Goal: Task Accomplishment & Management: Manage account settings

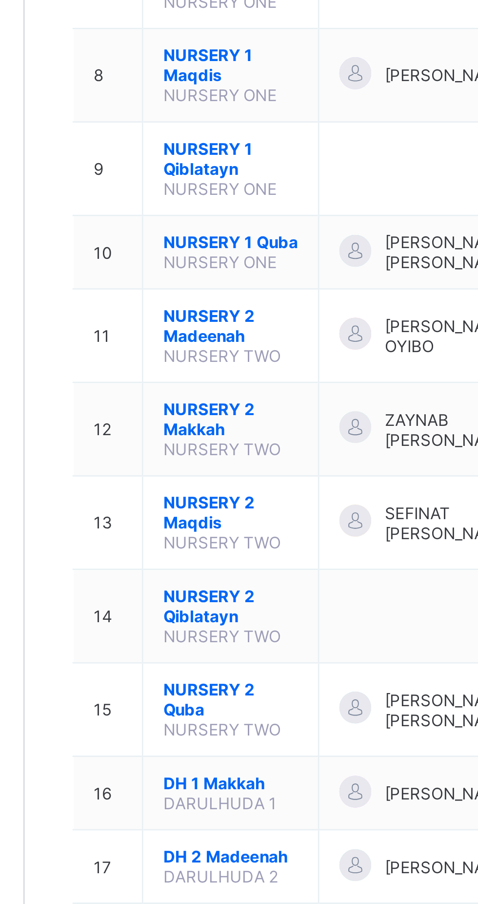
click at [191, 500] on span "NURSERY 2 Madeenah" at bounding box center [192, 493] width 49 height 15
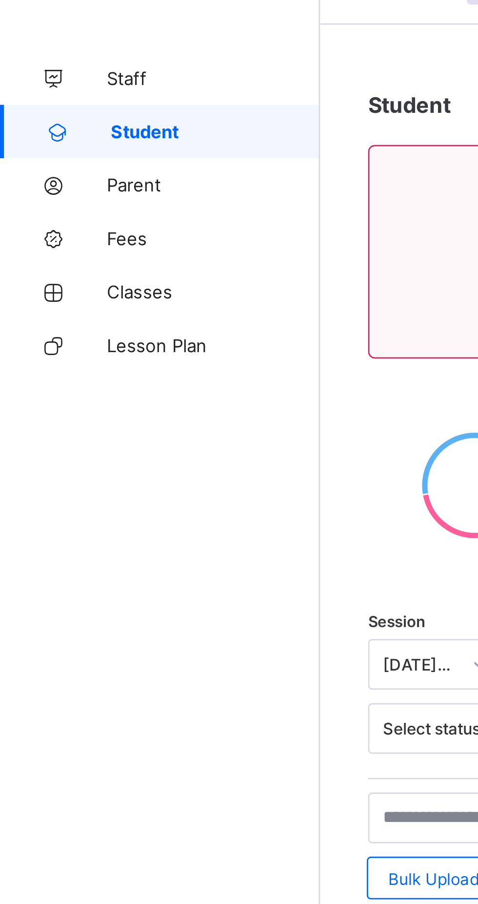
click at [41, 139] on span "Classes" at bounding box center [78, 137] width 78 height 8
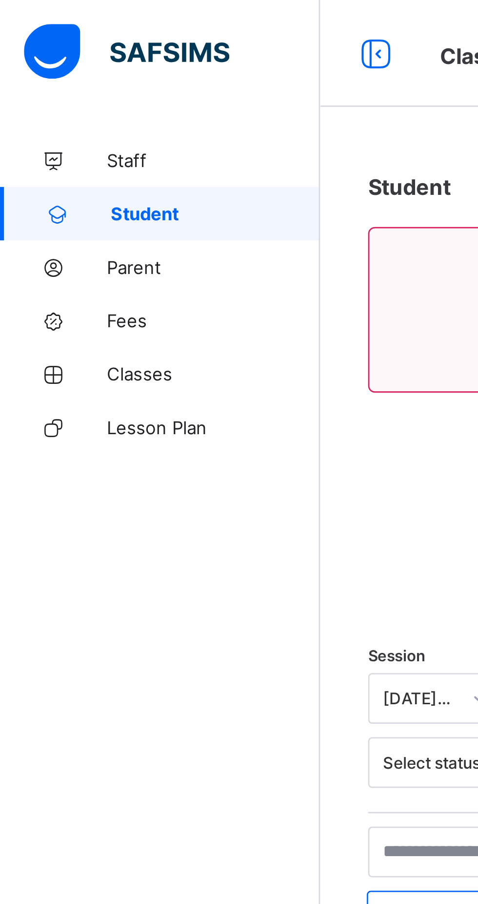
click at [68, 138] on span "Classes" at bounding box center [78, 137] width 78 height 8
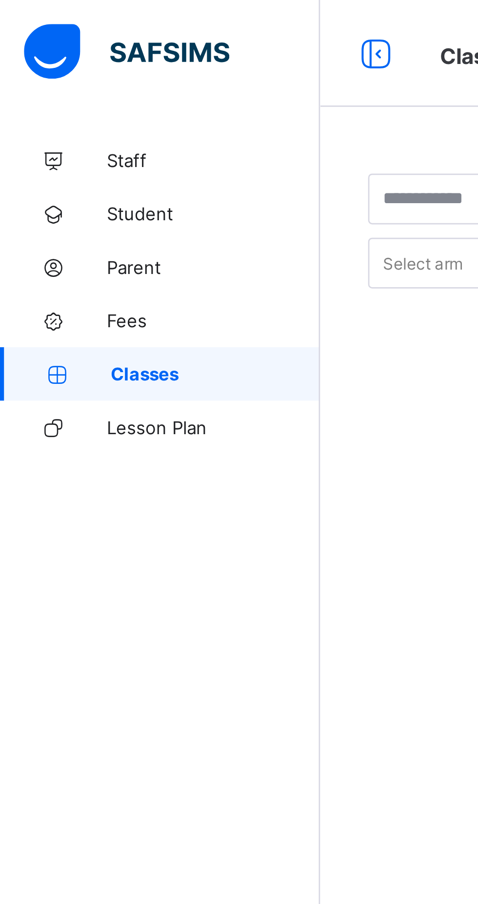
click at [67, 134] on span "Classes" at bounding box center [79, 137] width 77 height 8
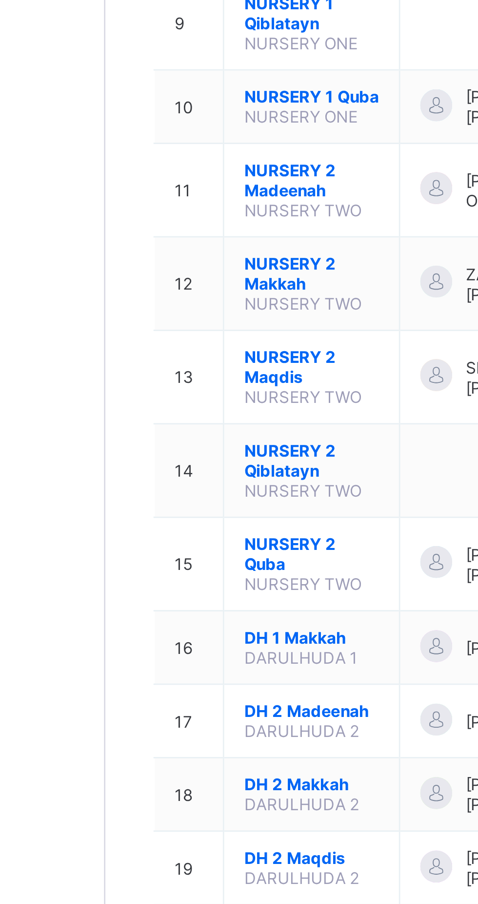
click at [189, 603] on span "NURSERY 2 Qiblatayn" at bounding box center [192, 595] width 49 height 15
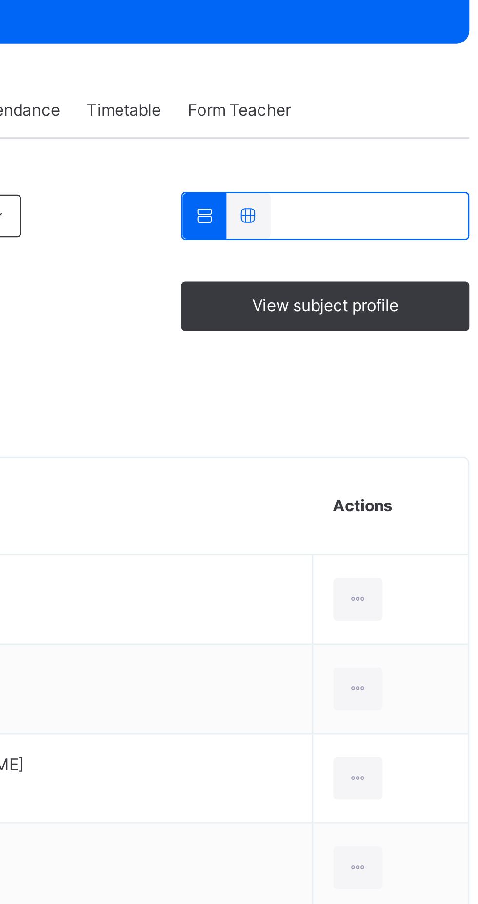
click at [415, 312] on div "View subject profile" at bounding box center [407, 320] width 105 height 18
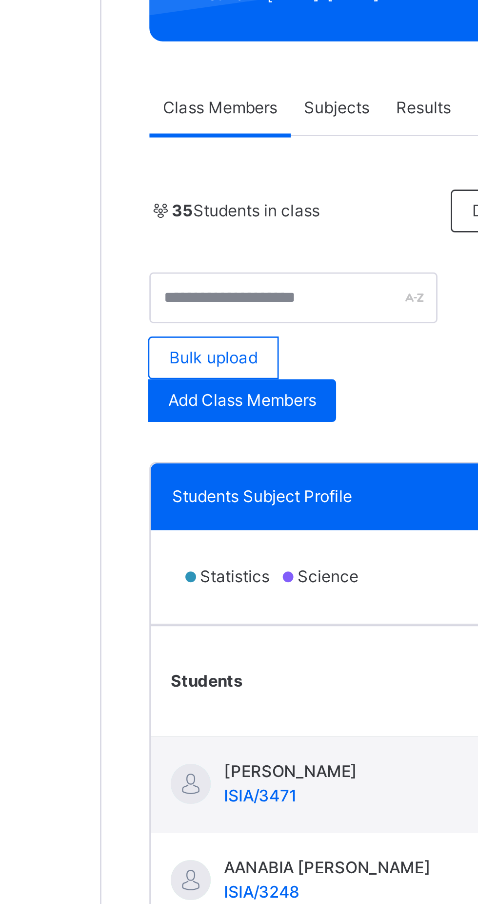
click at [149, 496] on div at bounding box center [150, 496] width 15 height 15
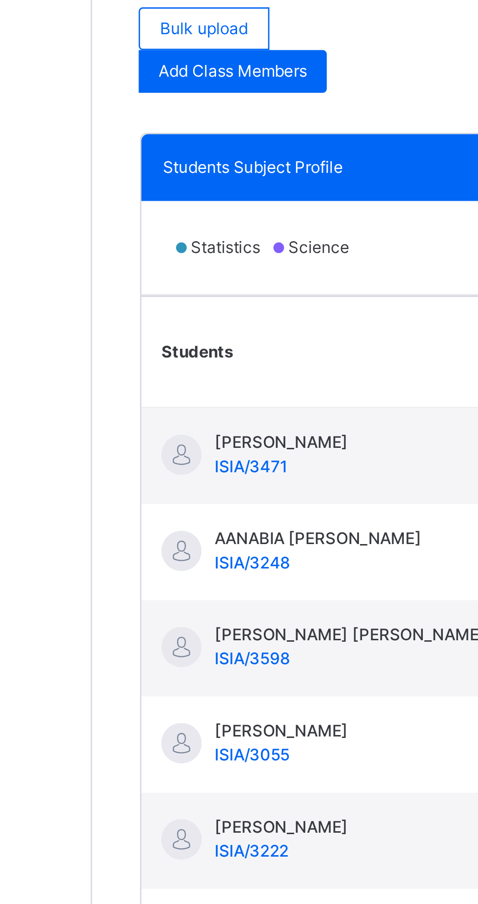
click at [172, 498] on span "ISIA/3471" at bounding box center [175, 499] width 27 height 7
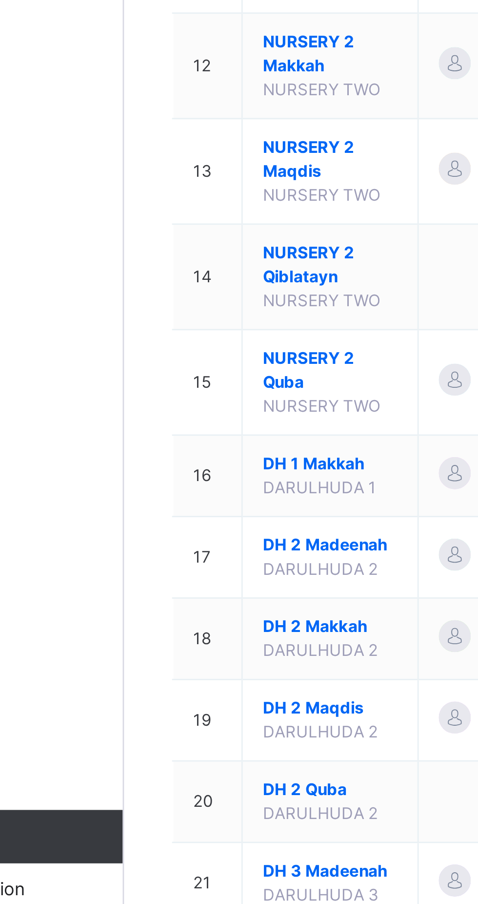
click at [189, 664] on span "NURSERY 2 Qiblatayn" at bounding box center [192, 656] width 49 height 18
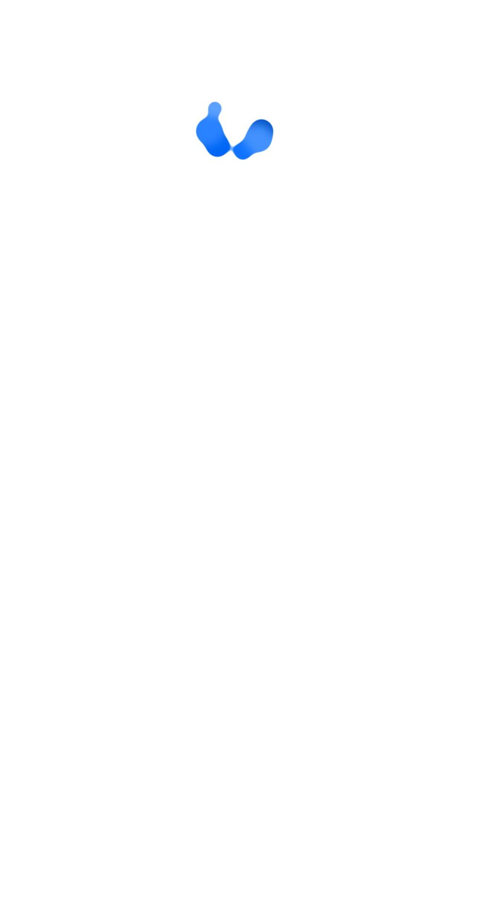
click at [328, 362] on div "Back /" at bounding box center [297, 452] width 361 height 904
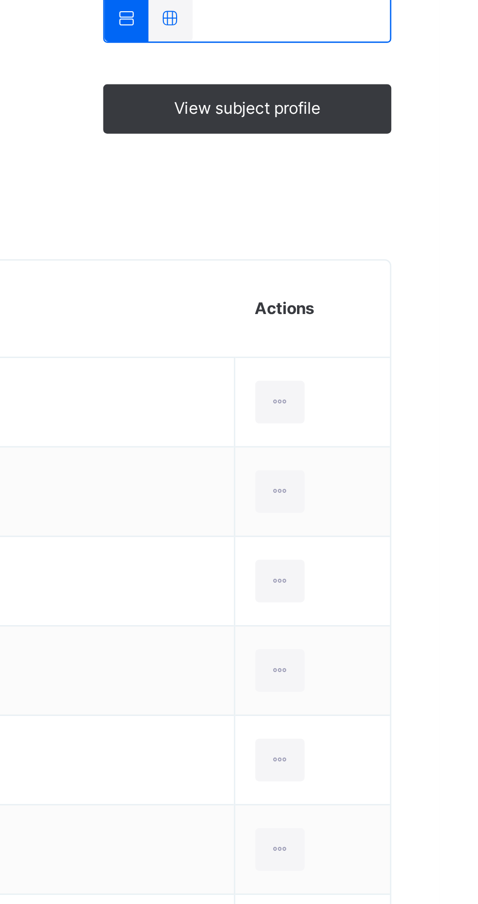
click at [417, 428] on div at bounding box center [420, 428] width 18 height 16
click at [0, 0] on div "Transfer Student" at bounding box center [0, 0] width 0 height 0
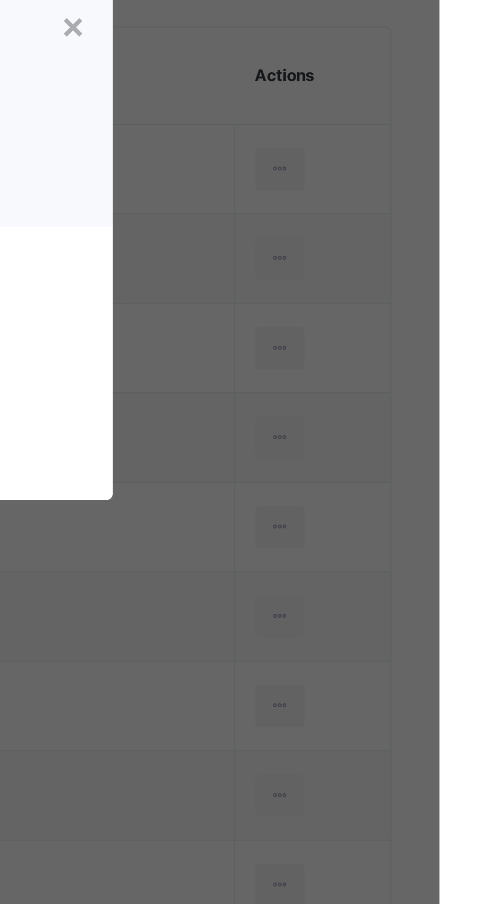
click at [240, 549] on div "Transferring to Select class Select... Cancel Transfer" at bounding box center [239, 499] width 239 height 100
click at [194, 479] on span "Transferring to" at bounding box center [166, 474] width 55 height 10
click at [248, 549] on div "Transferring to Select class Select... Cancel Transfer" at bounding box center [239, 499] width 239 height 100
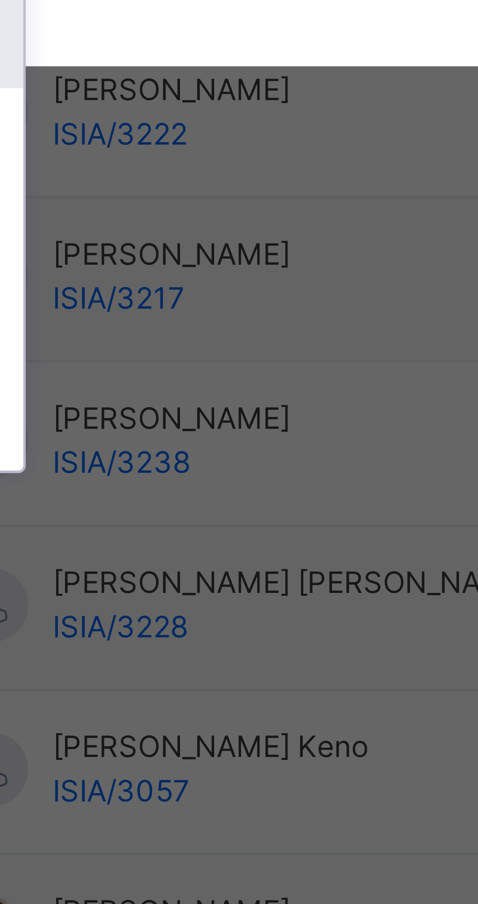
click at [219, 788] on div "× Transfer Student Surayya Khadijat Aliyu ISIA/3471 × Transferring to Select cl…" at bounding box center [239, 452] width 478 height 904
click at [225, 785] on div "× Transfer Student Surayya Khadijat Aliyu ISIA/3471 × Transferring to Select cl…" at bounding box center [239, 452] width 478 height 904
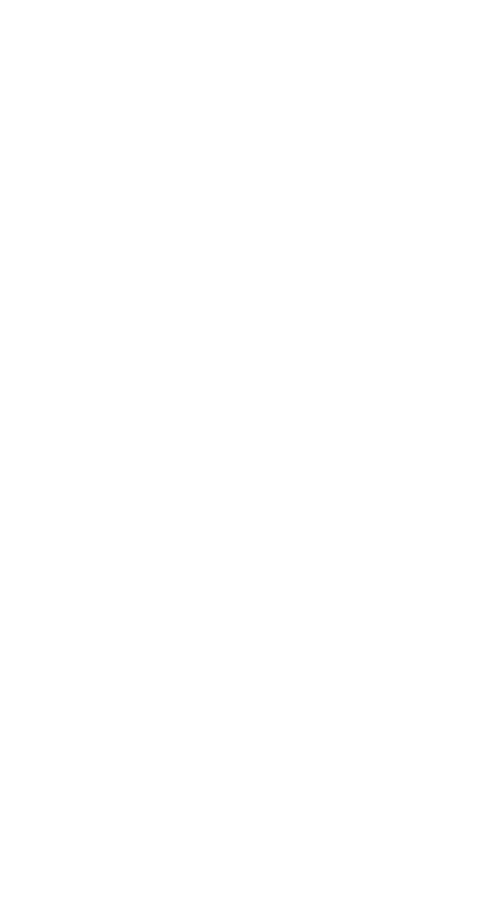
click at [264, 875] on div "× Transfer Student Surayya Khadijat Aliyu ISIA/3471 × Transferring to Select cl…" at bounding box center [239, 452] width 478 height 904
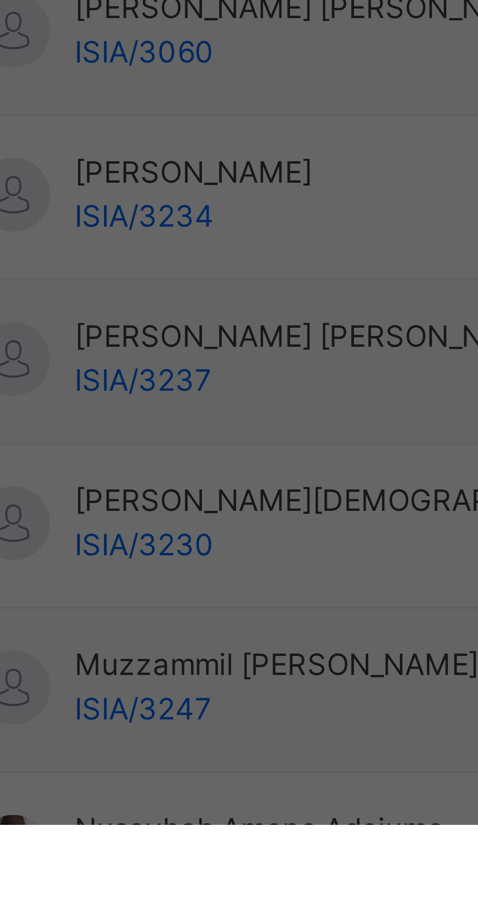
scroll to position [365, 0]
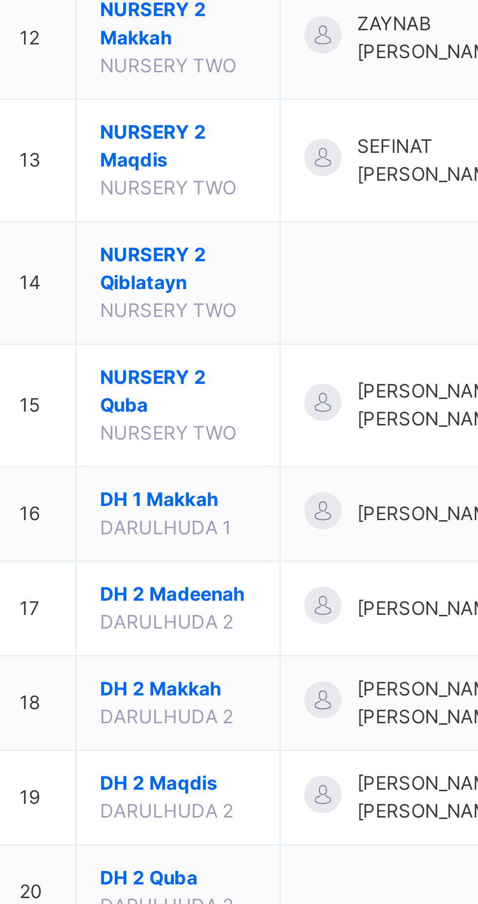
click at [183, 664] on span "NURSERY 2 Qiblatayn" at bounding box center [192, 656] width 49 height 18
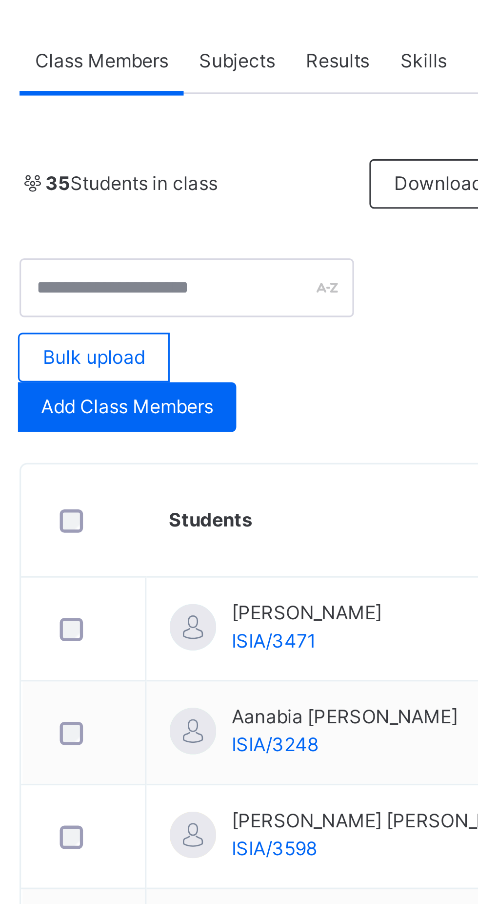
click at [416, 430] on icon at bounding box center [420, 427] width 8 height 9
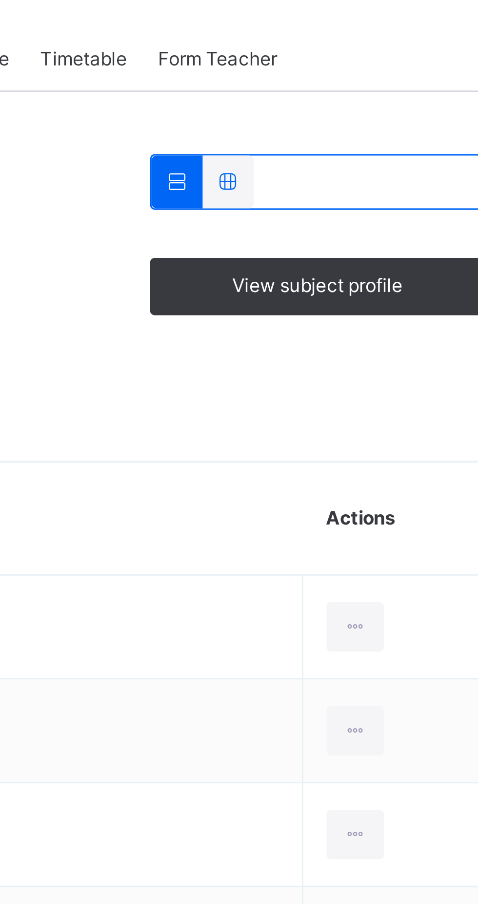
click at [0, 0] on div "Transfer Student" at bounding box center [0, 0] width 0 height 0
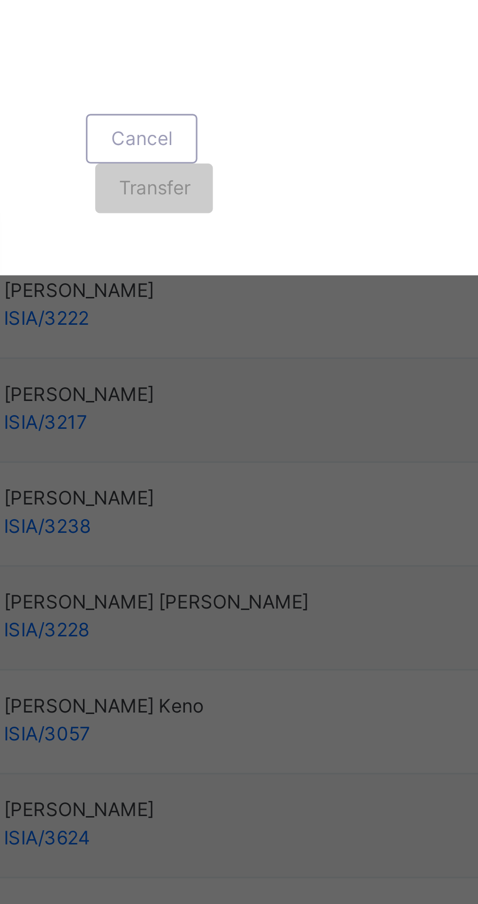
type input "*"
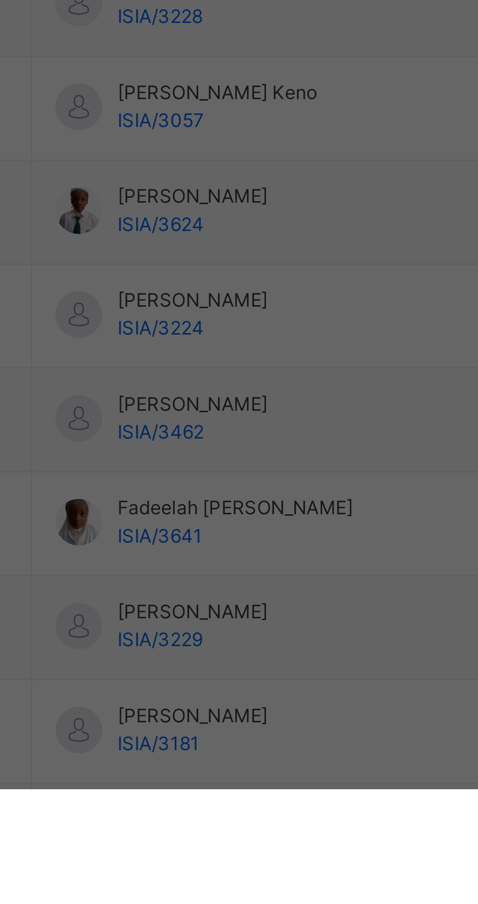
click at [196, 629] on div "NURSERY 2 Quba" at bounding box center [168, 616] width 56 height 25
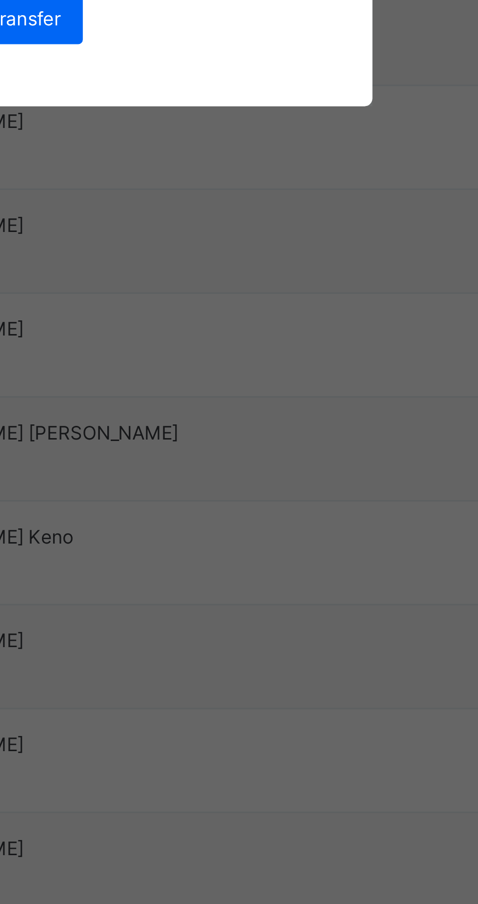
click at [260, 526] on span "Transfer" at bounding box center [249, 521] width 22 height 9
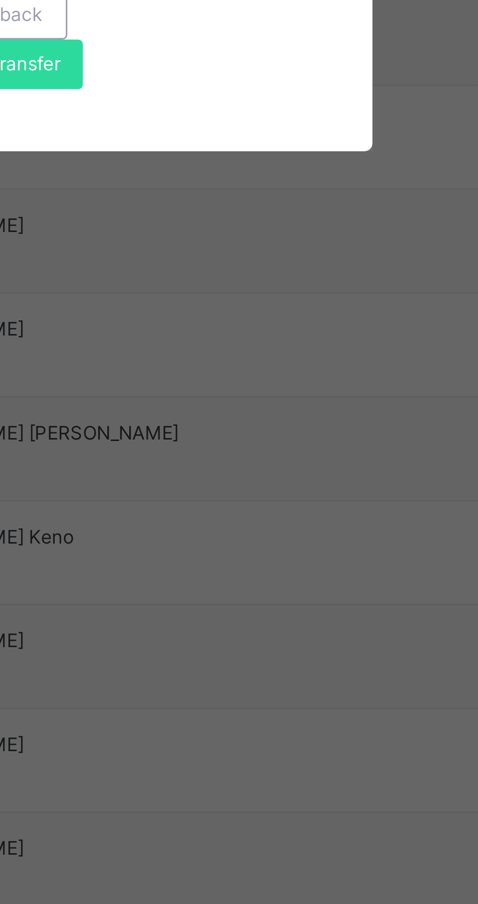
click at [260, 540] on span "Yes, Transfer" at bounding box center [242, 535] width 35 height 9
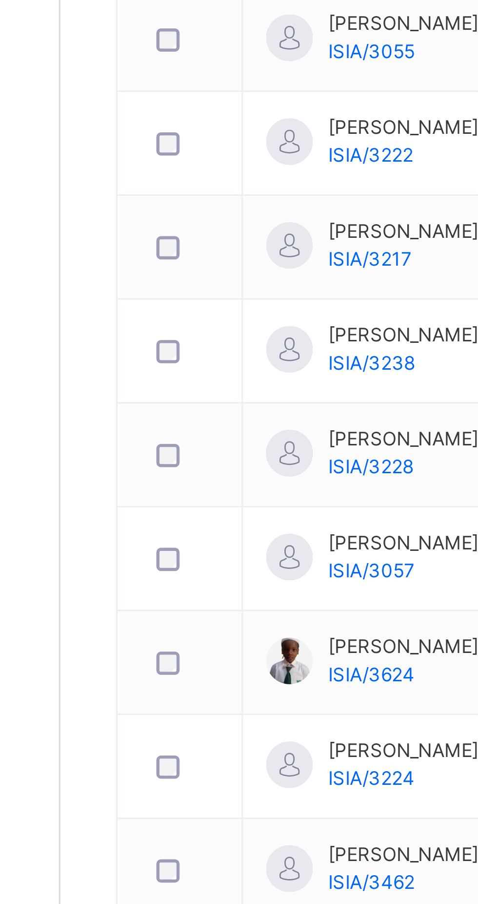
click at [416, 529] on icon at bounding box center [420, 525] width 8 height 9
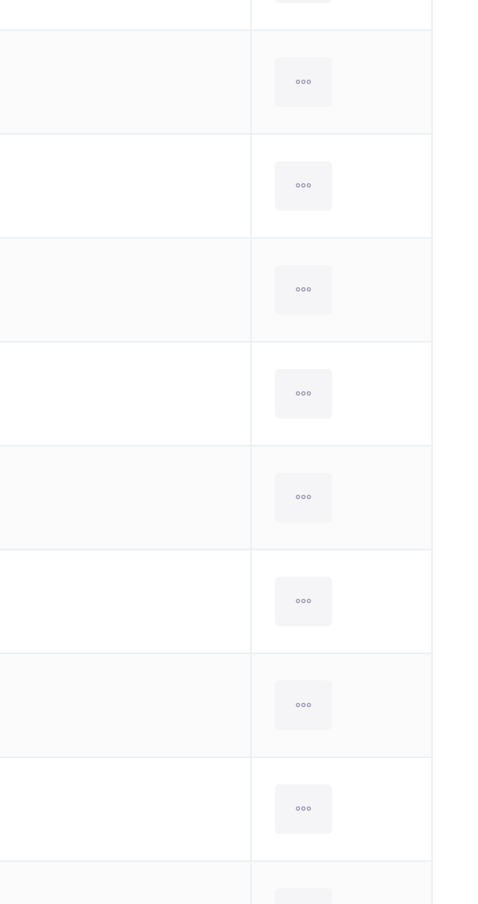
click at [430, 628] on td "View Profile Remove from Class Transfer Student" at bounding box center [432, 624] width 57 height 33
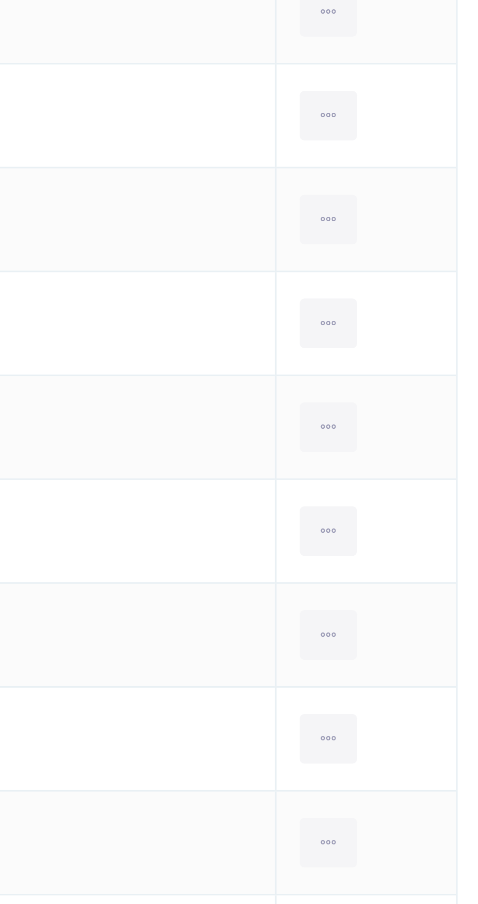
click at [0, 0] on div "Transfer Student" at bounding box center [0, 0] width 0 height 0
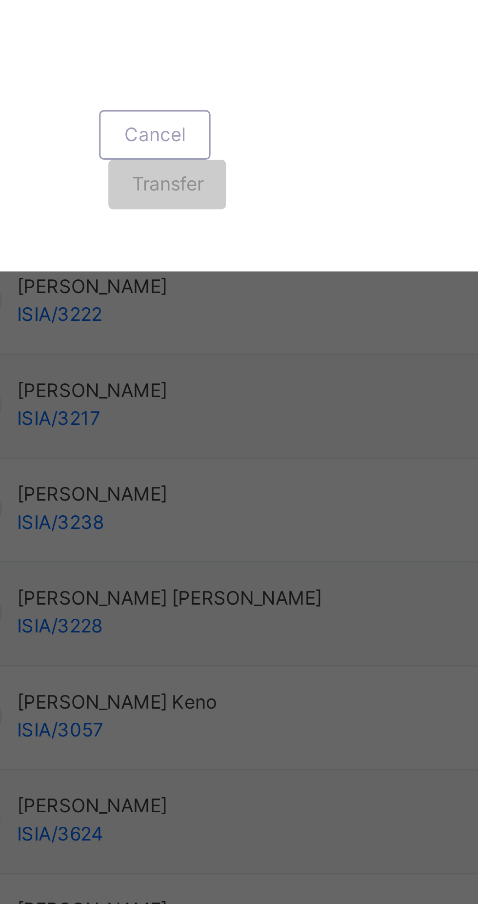
click at [248, 685] on div "× Transfer Student Amatullah Abdullahi Aminu ISIA/3238 × Transferring to Select…" at bounding box center [239, 452] width 478 height 904
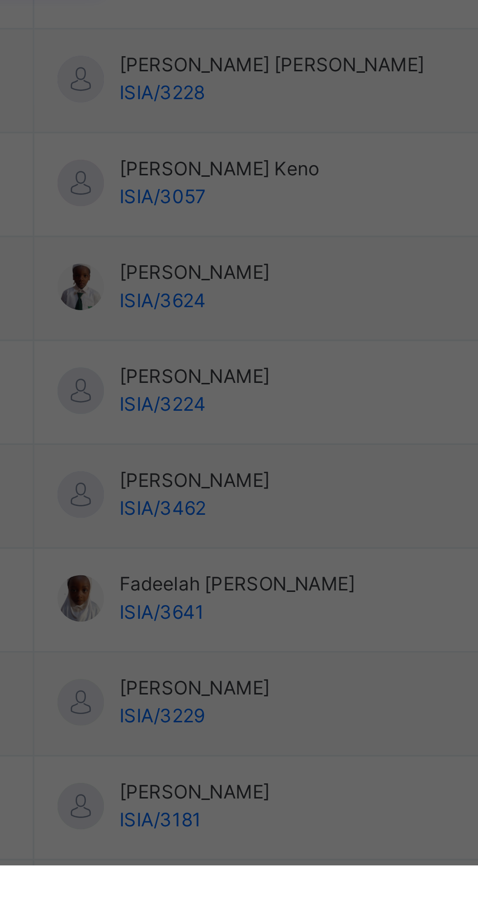
type input "***"
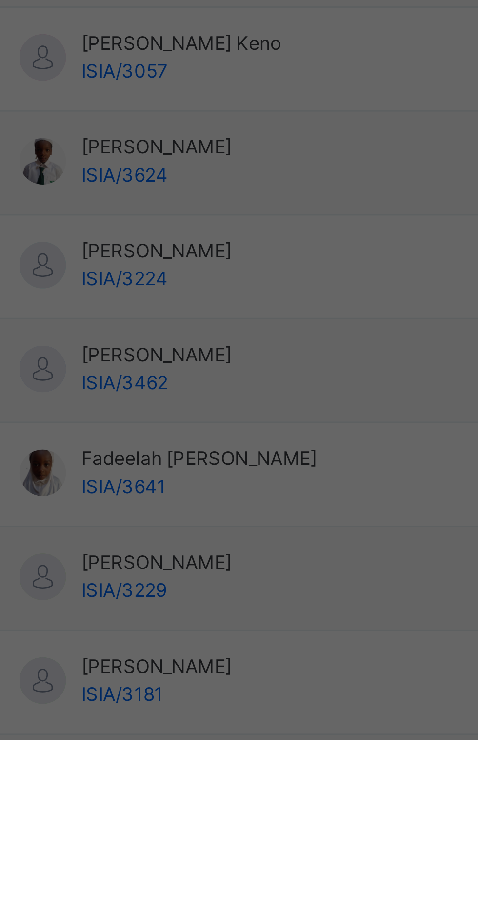
click at [196, 629] on div "NURSERY 2 Quba" at bounding box center [168, 616] width 56 height 25
click at [260, 526] on span "Transfer" at bounding box center [249, 521] width 22 height 9
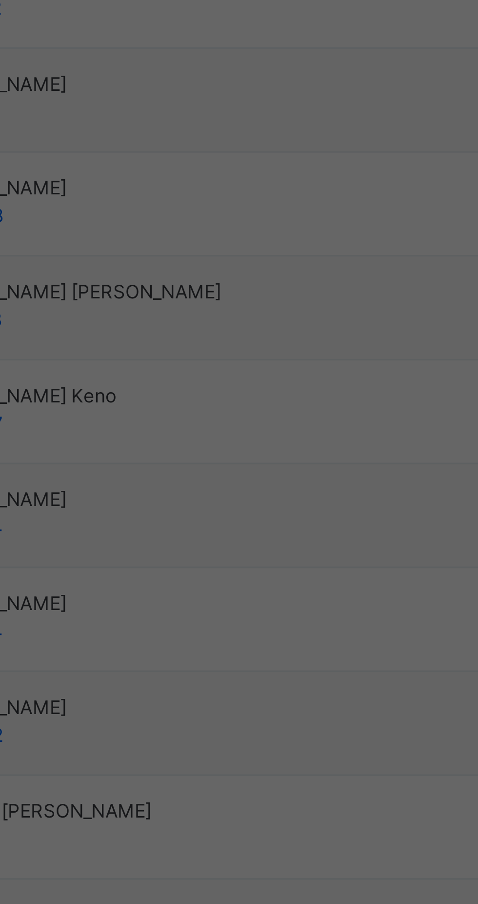
click at [260, 526] on span "Transfer" at bounding box center [249, 521] width 22 height 9
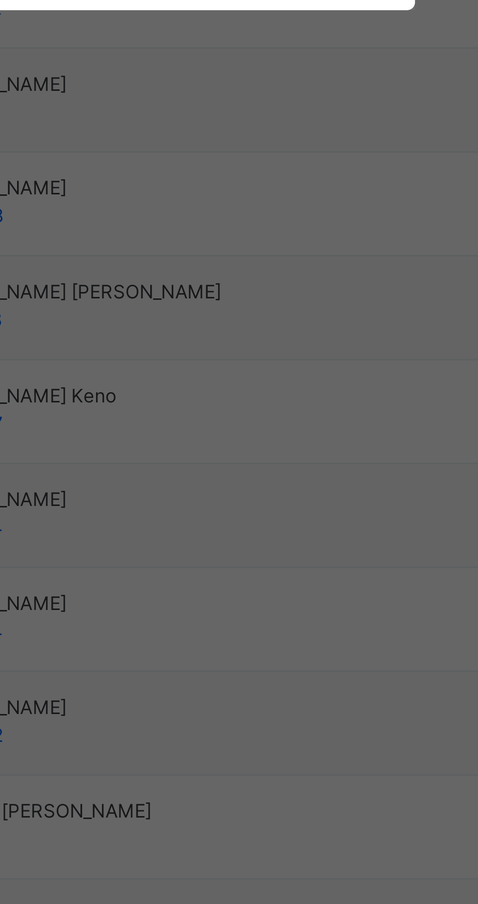
click at [268, 543] on div "Yes, Transfer" at bounding box center [243, 536] width 50 height 16
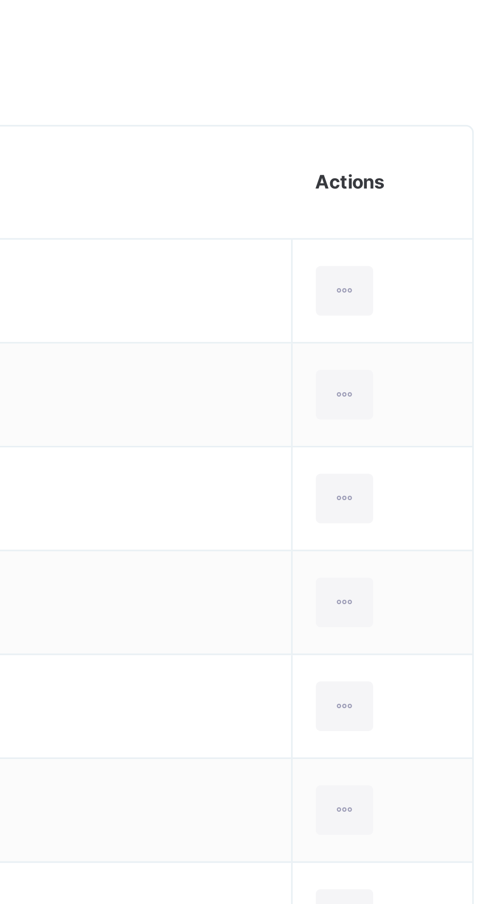
click at [416, 460] on icon at bounding box center [420, 460] width 8 height 9
click at [0, 0] on li "Transfer Student" at bounding box center [0, 0] width 0 height 0
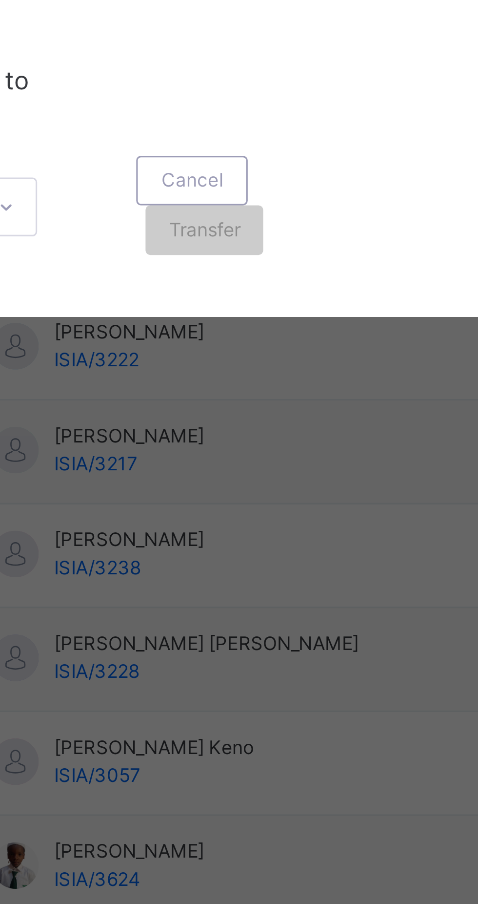
click at [222, 549] on div "Transferring to Select class Select... Cancel Transfer" at bounding box center [239, 499] width 239 height 100
click at [239, 685] on div "× Transfer Student Aanabia Ismail Hussain ISIA/3248 × Transferring to Select cl…" at bounding box center [239, 452] width 478 height 904
click at [253, 689] on div "× Transfer Student Aanabia Ismail Hussain ISIA/3248 × Transferring to Select cl…" at bounding box center [239, 452] width 478 height 904
click at [252, 688] on div "× Transfer Student Aanabia Ismail Hussain ISIA/3248 × Transferring to Select cl…" at bounding box center [239, 452] width 478 height 904
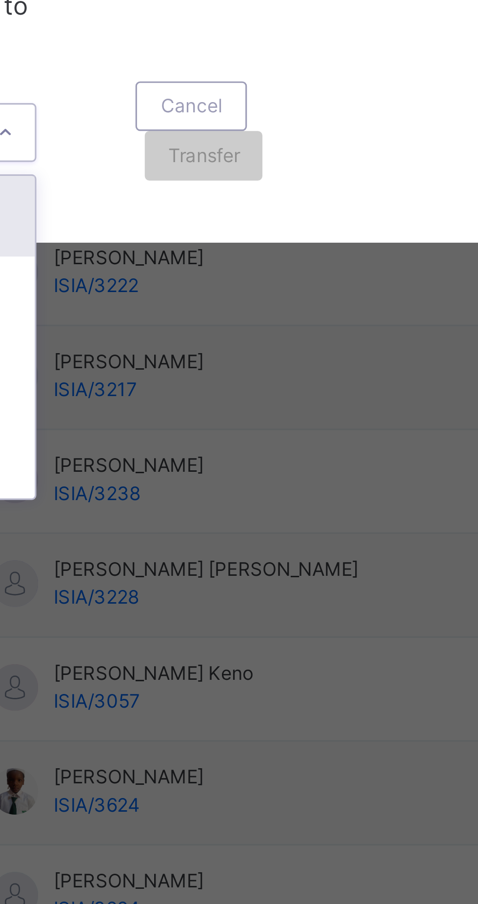
click at [227, 549] on div "Transferring to Select class option NURSERY 2 Madeenah focused, 1 of 4. 4 resul…" at bounding box center [239, 499] width 239 height 100
click at [243, 549] on div "Transferring to Select class option NURSERY 2 Madeenah focused, 1 of 4. 4 resul…" at bounding box center [239, 499] width 239 height 100
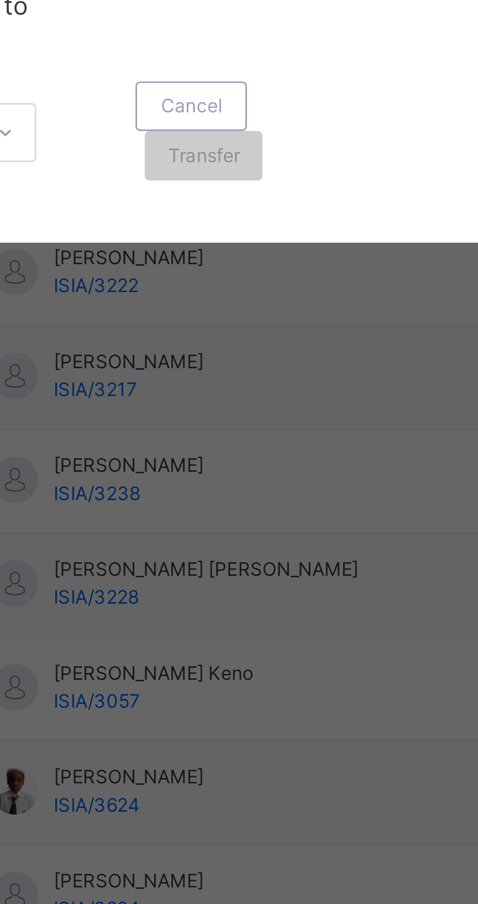
click at [195, 522] on div at bounding box center [186, 514] width 17 height 16
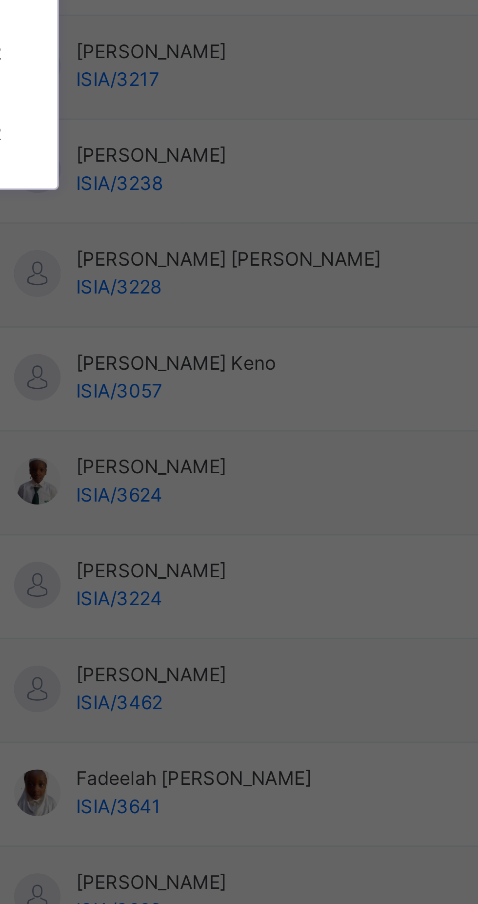
click at [196, 553] on div "NURSERY 2 Madeenah" at bounding box center [168, 540] width 56 height 25
click at [222, 689] on div "× Transfer Student Aanabia Ismail Hussain ISIA/3248 × Transferring to Select cl…" at bounding box center [239, 452] width 478 height 904
click at [236, 686] on div "× Transfer Student Aanabia Ismail Hussain ISIA/3248 × Transferring to Select cl…" at bounding box center [239, 452] width 478 height 904
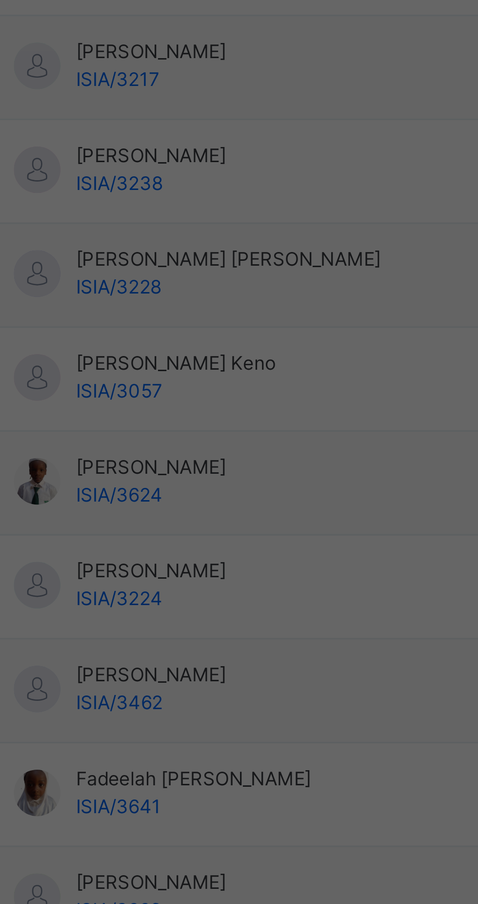
click at [236, 701] on div "× Transfer Student Aanabia Ismail Hussain ISIA/3248 × Transferring to Select cl…" at bounding box center [239, 452] width 478 height 904
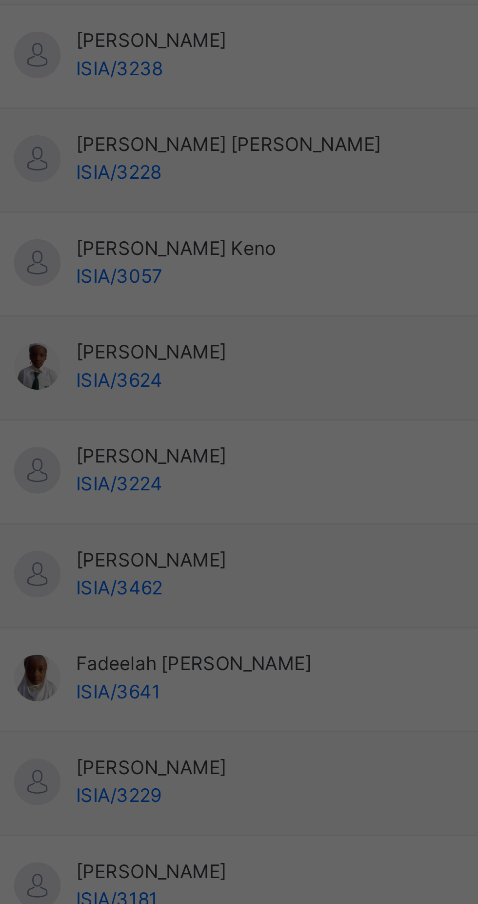
click at [189, 519] on icon at bounding box center [187, 514] width 6 height 10
click at [178, 518] on div "NURSERY 2 Madeenah" at bounding box center [162, 514] width 34 height 9
click at [189, 519] on icon at bounding box center [187, 514] width 6 height 10
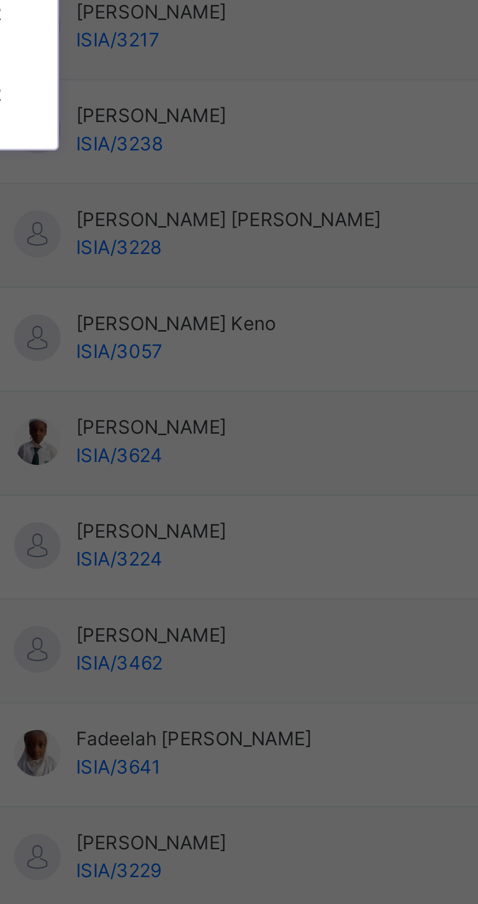
click at [196, 553] on div "NURSERY 2 Madeenah" at bounding box center [168, 540] width 56 height 25
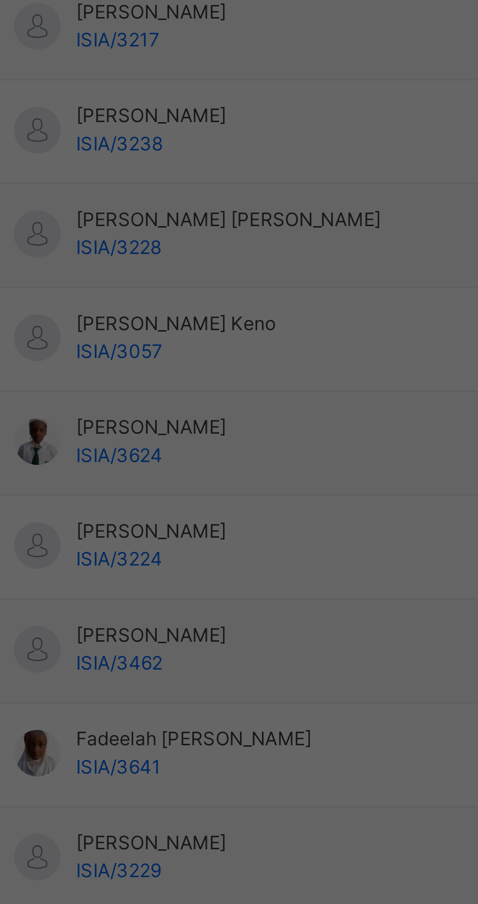
click at [260, 526] on span "Transfer" at bounding box center [249, 521] width 22 height 9
click at [268, 529] on div "Transfer" at bounding box center [248, 522] width 37 height 16
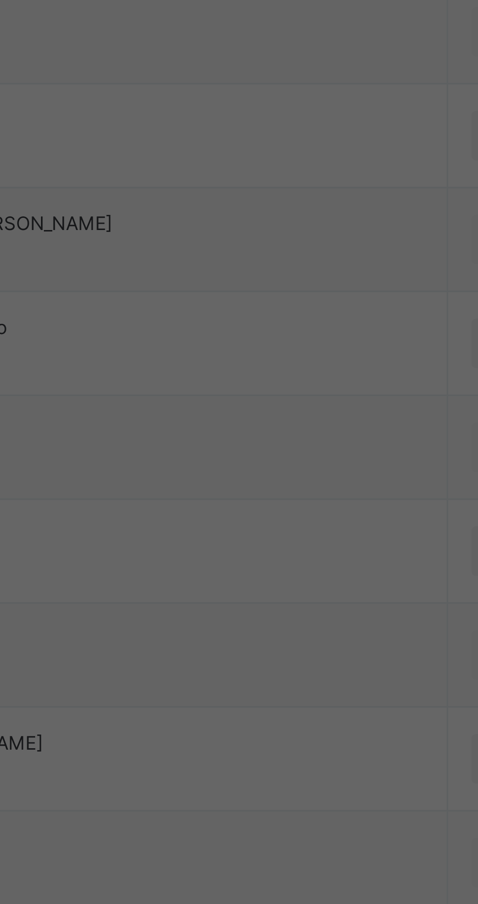
click at [260, 540] on span "Yes, Transfer" at bounding box center [242, 535] width 35 height 9
click at [306, 493] on span "Resume" at bounding box center [295, 488] width 22 height 9
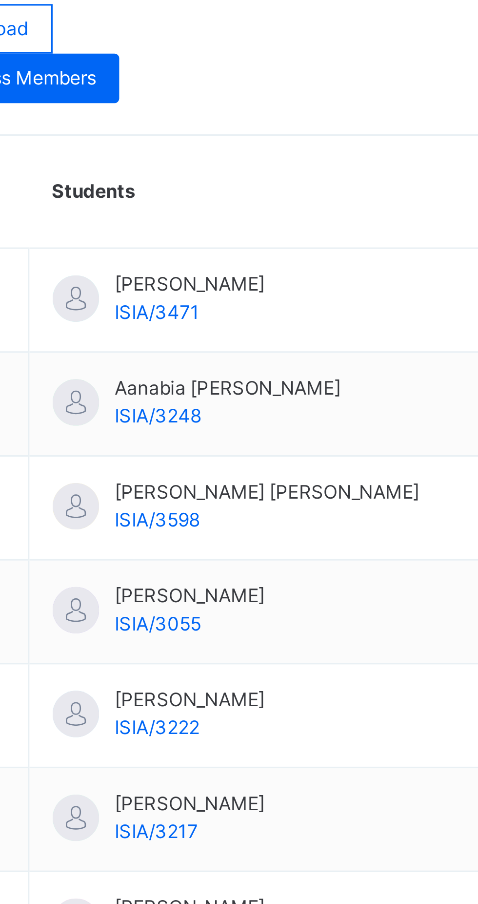
click at [416, 556] on icon at bounding box center [420, 558] width 8 height 9
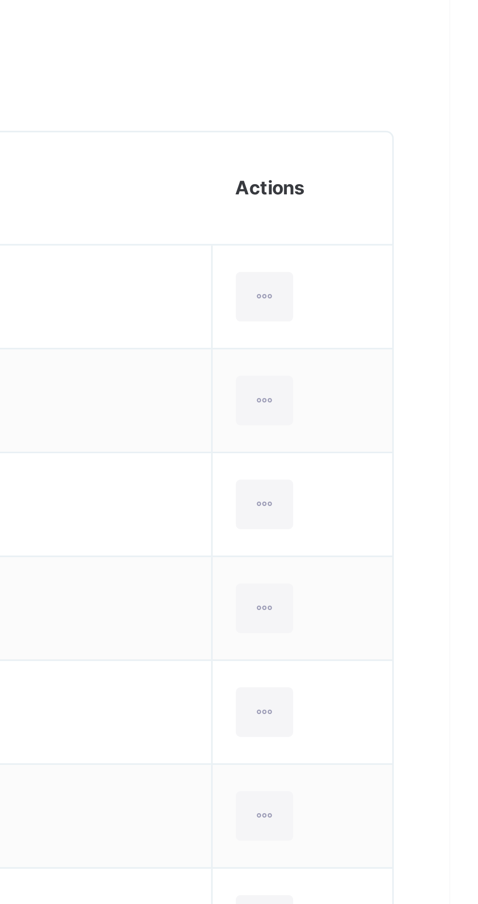
click at [0, 0] on div "Transfer Student" at bounding box center [0, 0] width 0 height 0
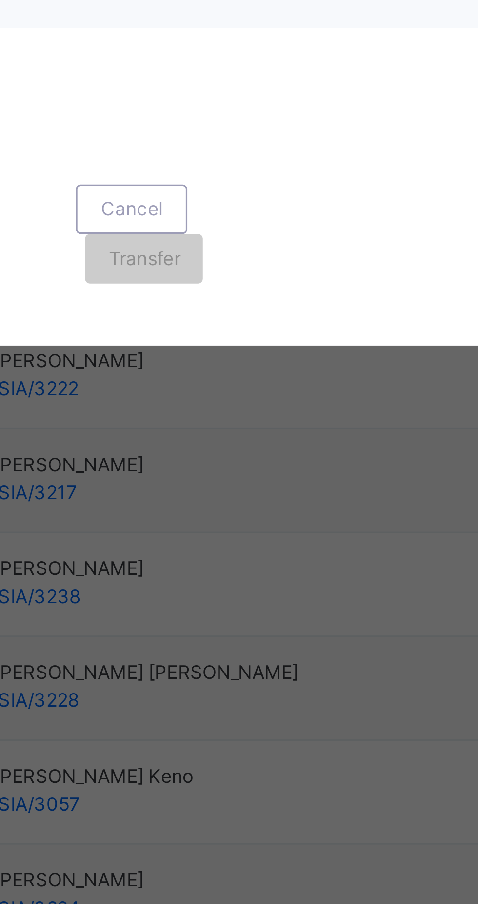
click at [232, 692] on div "× Transfer Student Aisha Aliyu ISIA/3222 × Transferring to Select class option …" at bounding box center [239, 452] width 478 height 904
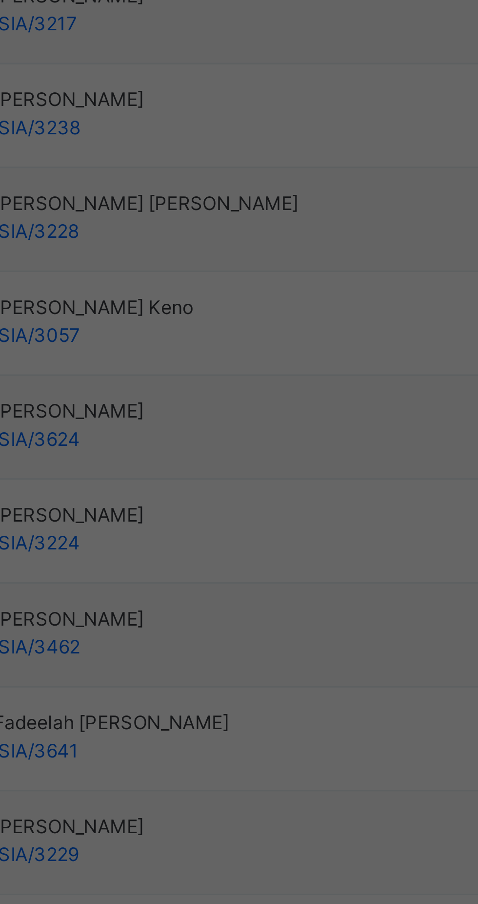
click at [196, 578] on div "NURSERY 2 Makkah" at bounding box center [168, 565] width 56 height 25
click at [226, 690] on div "× Transfer Student Aisha Aliyu ISIA/3222 × Transferring to Select class option …" at bounding box center [239, 452] width 478 height 904
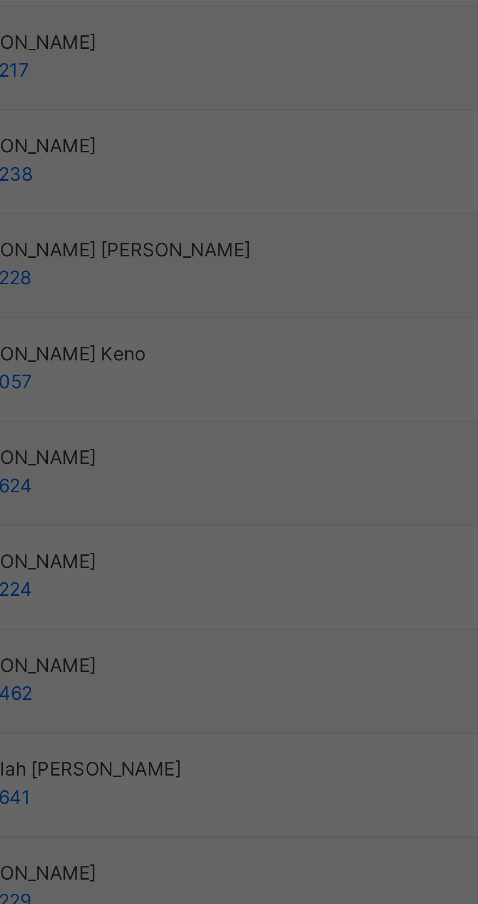
click at [226, 691] on div "× Transfer Student Aisha Aliyu ISIA/3222 × Transferring to Select class option …" at bounding box center [239, 452] width 478 height 904
click at [260, 526] on span "Transfer" at bounding box center [249, 521] width 22 height 9
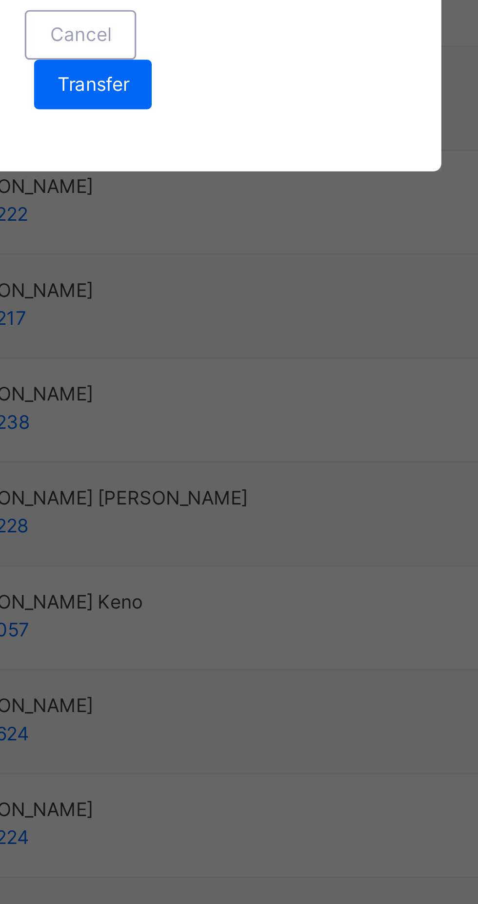
click at [260, 526] on span "Transfer" at bounding box center [249, 521] width 22 height 9
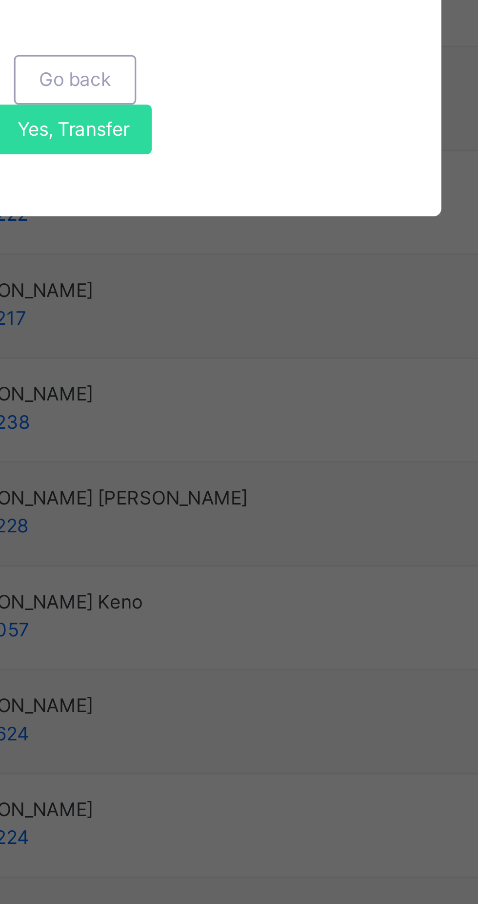
click at [255, 524] on span "Go back" at bounding box center [243, 520] width 23 height 9
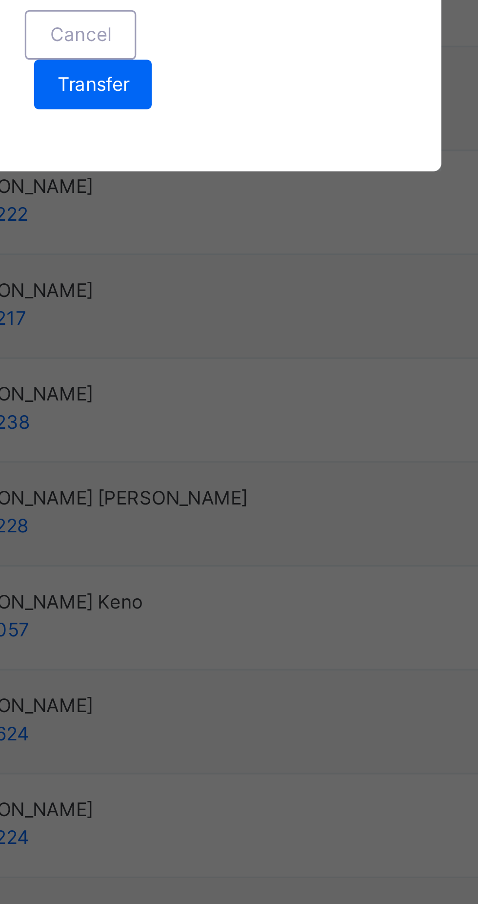
click at [260, 526] on span "Transfer" at bounding box center [249, 521] width 22 height 9
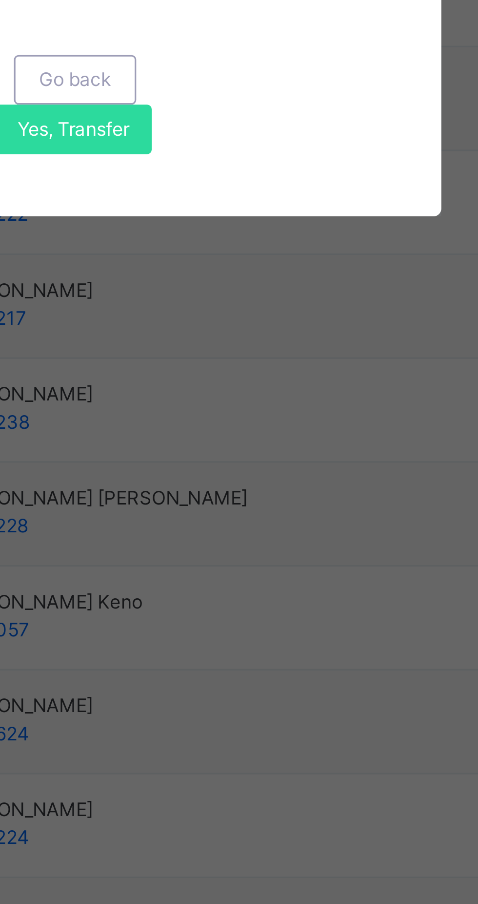
click at [260, 540] on span "Yes, Transfer" at bounding box center [242, 535] width 35 height 9
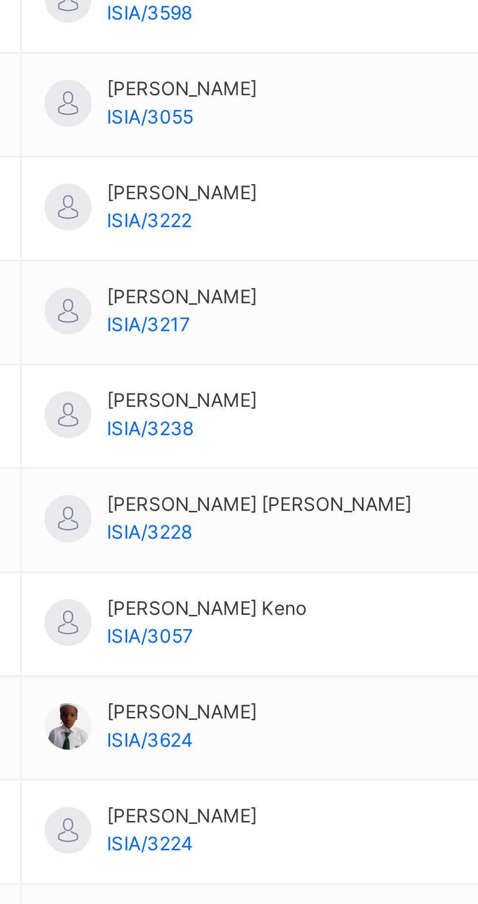
click at [416, 688] on icon at bounding box center [420, 689] width 8 height 9
click at [0, 0] on ul "View Profile Remove from Class Transfer Student" at bounding box center [0, 0] width 0 height 0
click at [416, 691] on icon at bounding box center [420, 689] width 8 height 9
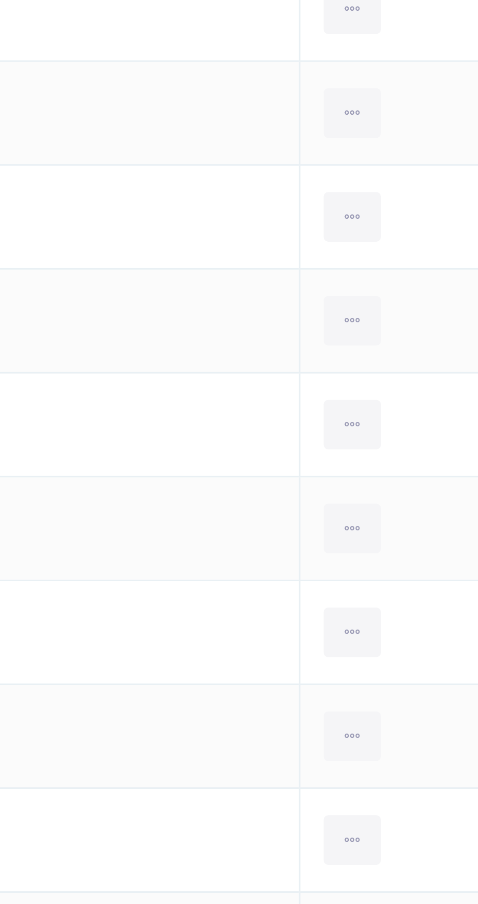
click at [0, 0] on div "Transfer Student" at bounding box center [0, 0] width 0 height 0
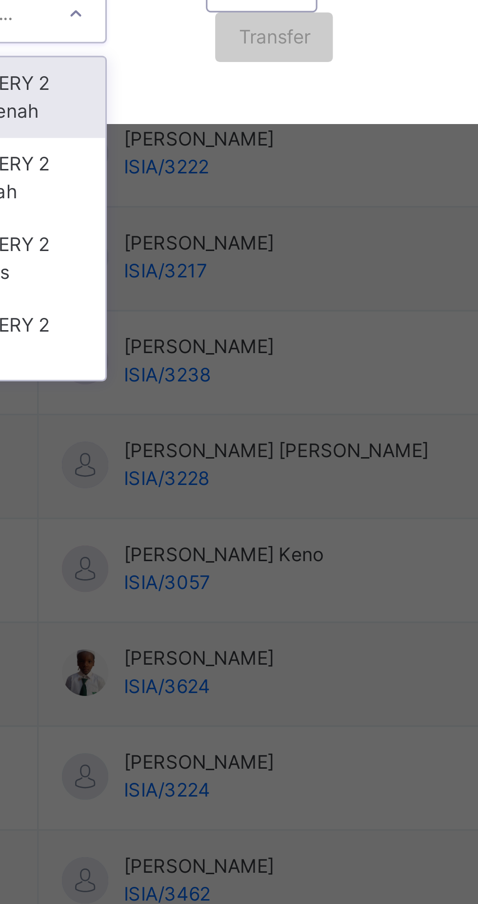
click at [196, 629] on div "NURSERY 2 Quba" at bounding box center [168, 616] width 56 height 25
click at [236, 684] on div "× Transfer Student Aqeel Okikiola Keno ISIA/3057 × Transferring to Select class…" at bounding box center [239, 452] width 478 height 904
click at [223, 692] on div "× Transfer Student Aqeel Okikiola Keno ISIA/3057 × Transferring to Select class…" at bounding box center [239, 452] width 478 height 904
click at [247, 689] on div "× Transfer Student Aqeel Okikiola Keno ISIA/3057 × Transferring to Select class…" at bounding box center [239, 452] width 478 height 904
click at [227, 687] on div "× Transfer Student Aqeel Okikiola Keno ISIA/3057 × Transferring to Select class…" at bounding box center [239, 452] width 478 height 904
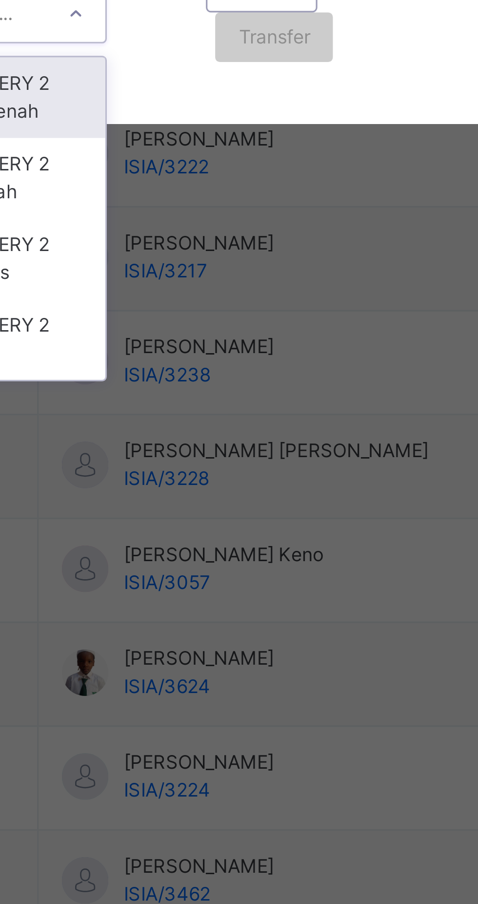
click at [277, 709] on div "× Transfer Student Aqeel Okikiola Keno ISIA/3057 × Transferring to Select class…" at bounding box center [239, 452] width 478 height 904
click at [229, 687] on div "× Transfer Student Aqeel Okikiola Keno ISIA/3057 × Transferring to Select class…" at bounding box center [239, 452] width 478 height 904
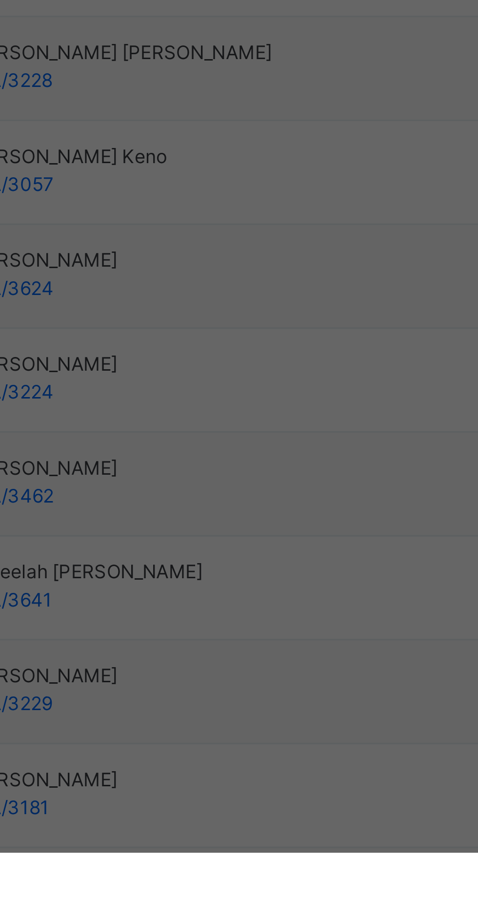
click at [260, 526] on span "Transfer" at bounding box center [249, 521] width 22 height 9
click at [255, 524] on span "Go back" at bounding box center [243, 520] width 23 height 9
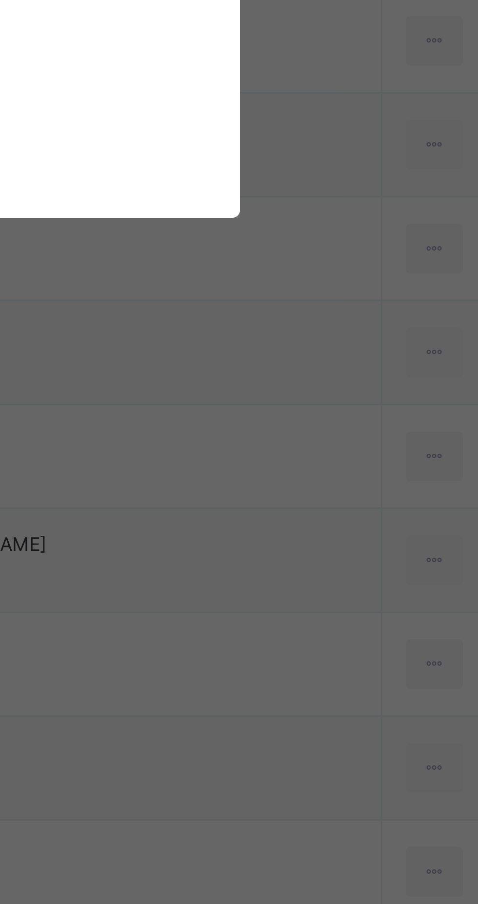
click at [315, 673] on div "× Transfer Student Aqeel Okikiola Keno ISIA/3057 × Transferring to Select class…" at bounding box center [239, 452] width 478 height 904
click at [339, 529] on div "Select class Select... Cancel Transfer" at bounding box center [239, 510] width 200 height 40
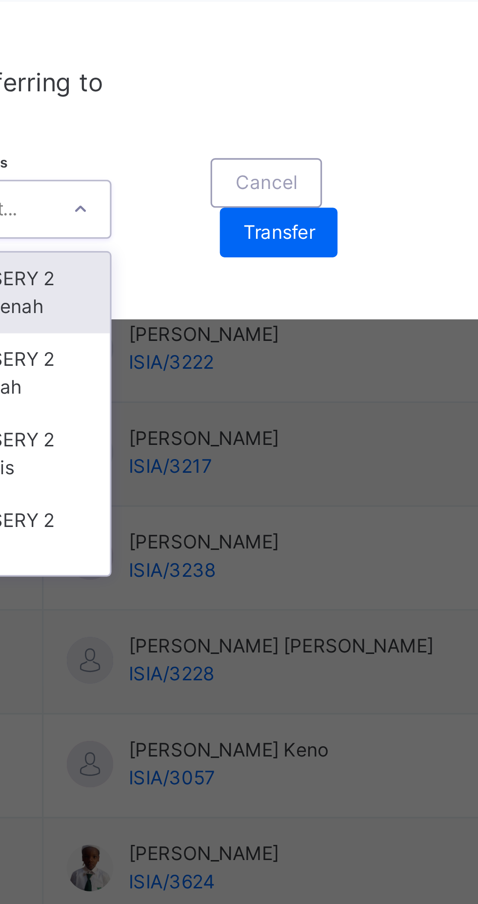
click at [228, 692] on div "× Transfer Student Aqeel Okikiola Keno ISIA/3057 × Transferring to Select class…" at bounding box center [239, 452] width 478 height 904
click at [236, 687] on div "× Transfer Student Aqeel Okikiola Keno ISIA/3057 × Transferring to Select class…" at bounding box center [239, 452] width 478 height 904
click at [260, 526] on span "Transfer" at bounding box center [249, 521] width 22 height 9
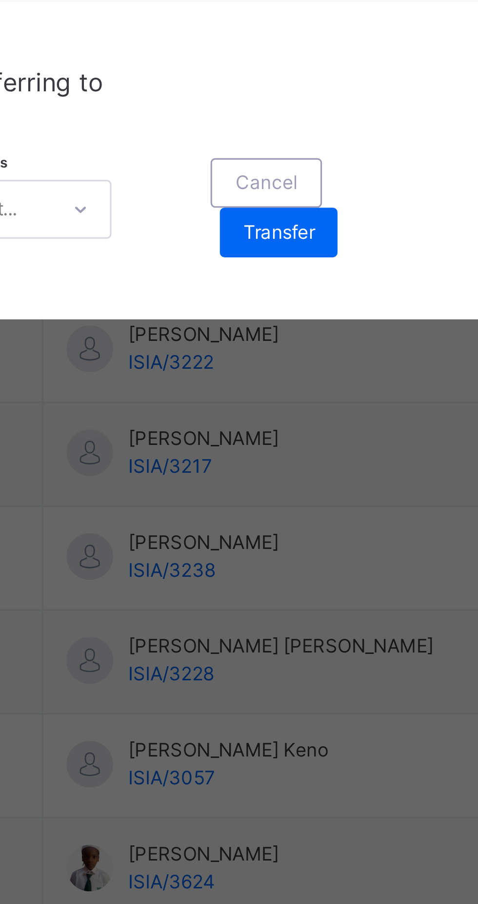
click at [260, 526] on span "Transfer" at bounding box center [249, 521] width 22 height 9
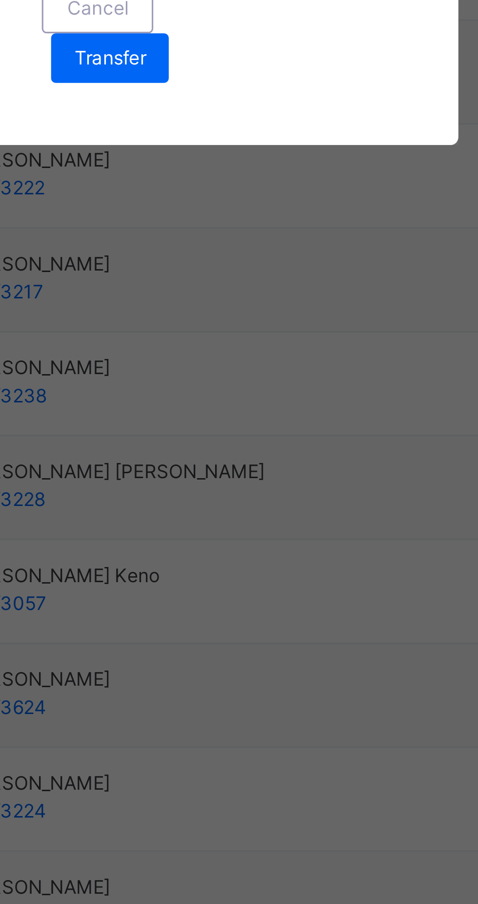
click at [260, 526] on span "Transfer" at bounding box center [249, 521] width 22 height 9
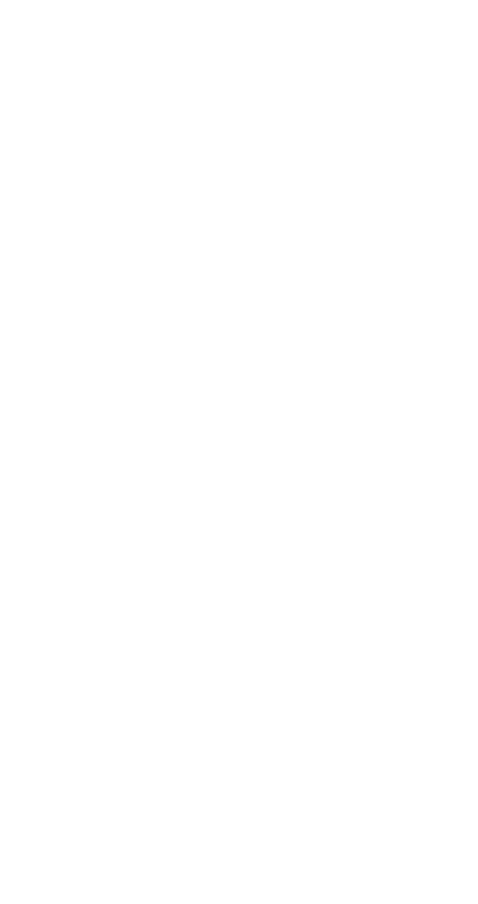
scroll to position [260, 0]
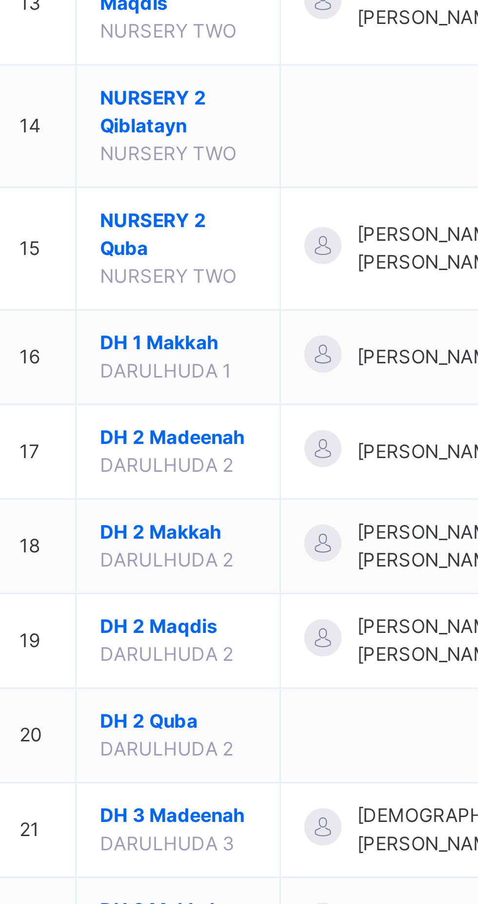
click at [186, 404] on span "NURSERY 2 Qiblatayn" at bounding box center [192, 396] width 49 height 18
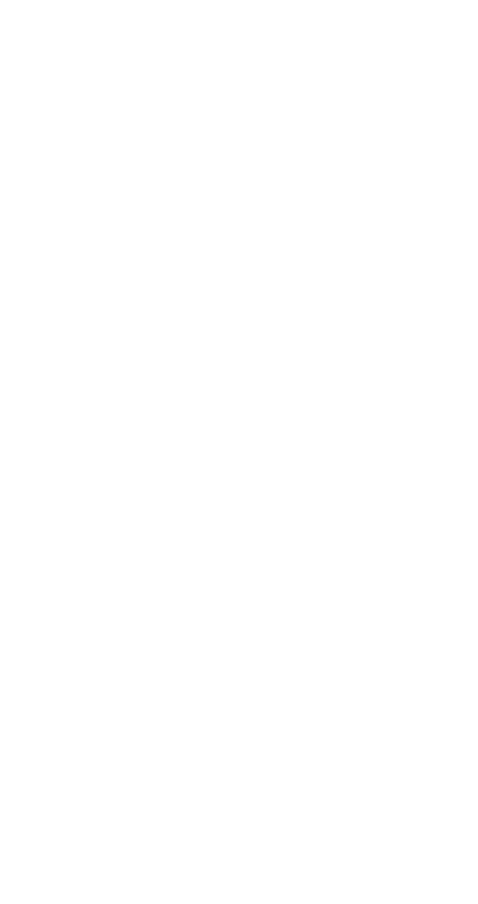
click at [172, 797] on div "Back /" at bounding box center [297, 452] width 361 height 904
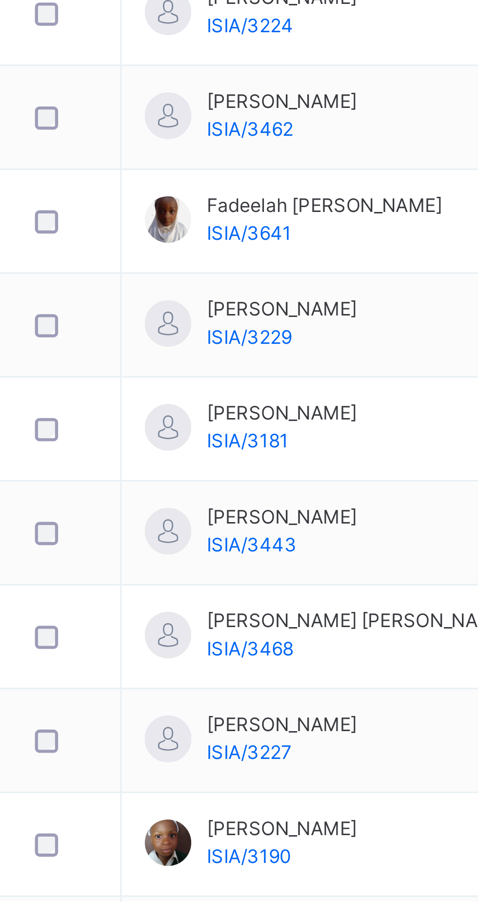
scroll to position [234, 0]
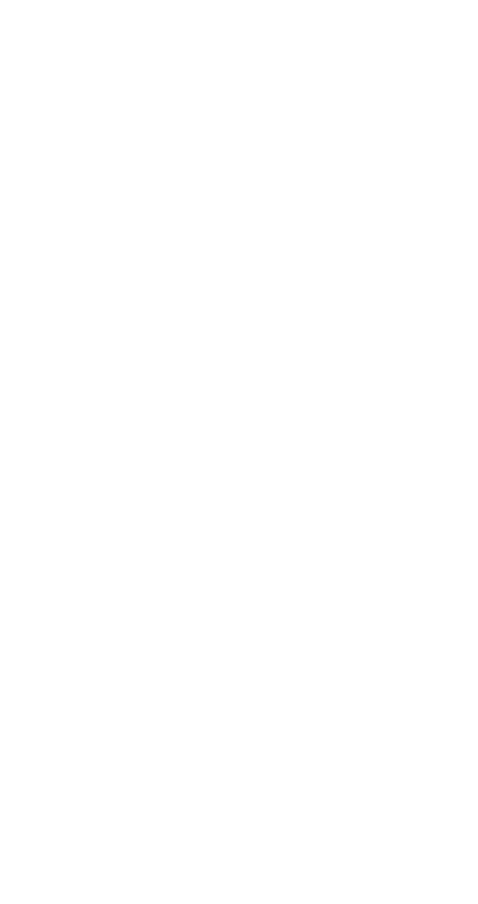
click at [0, 0] on div "Transfer Student" at bounding box center [0, 0] width 0 height 0
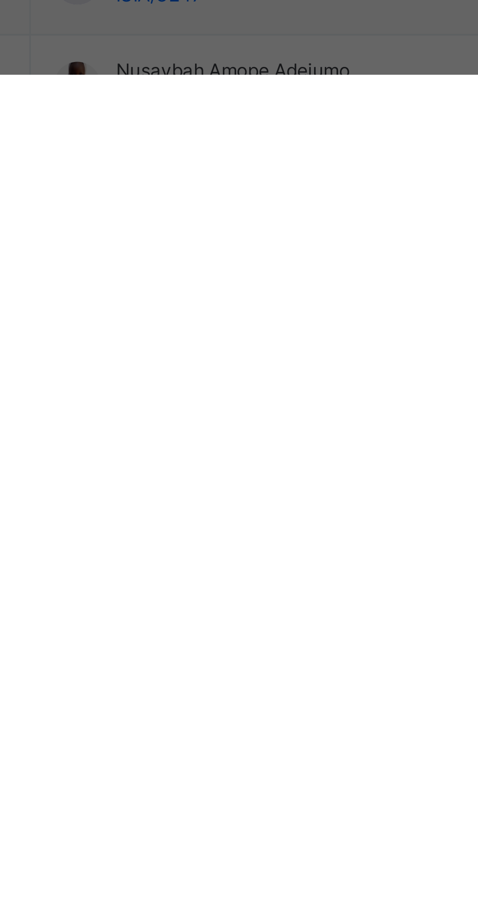
scroll to position [328, 0]
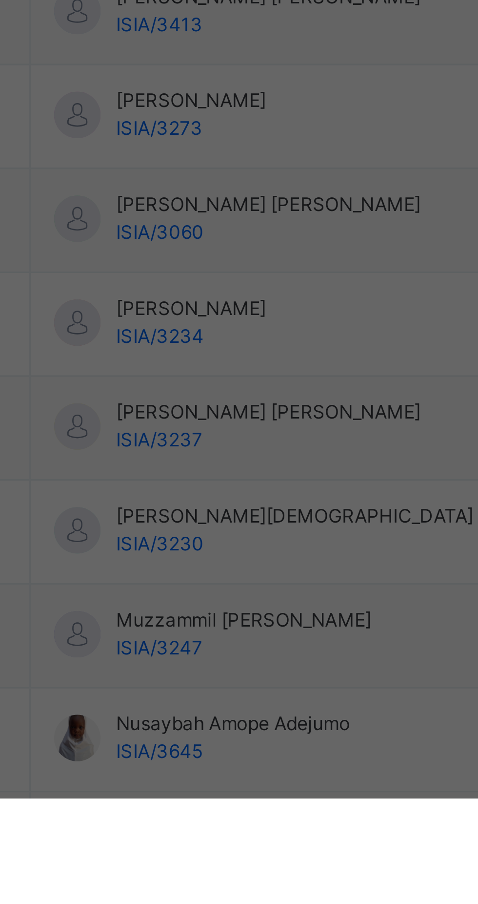
click at [248, 682] on div "× Transfer Student Yusuf Abdullahi Umar ISIA/3233 × Transferring to Select clas…" at bounding box center [239, 452] width 478 height 904
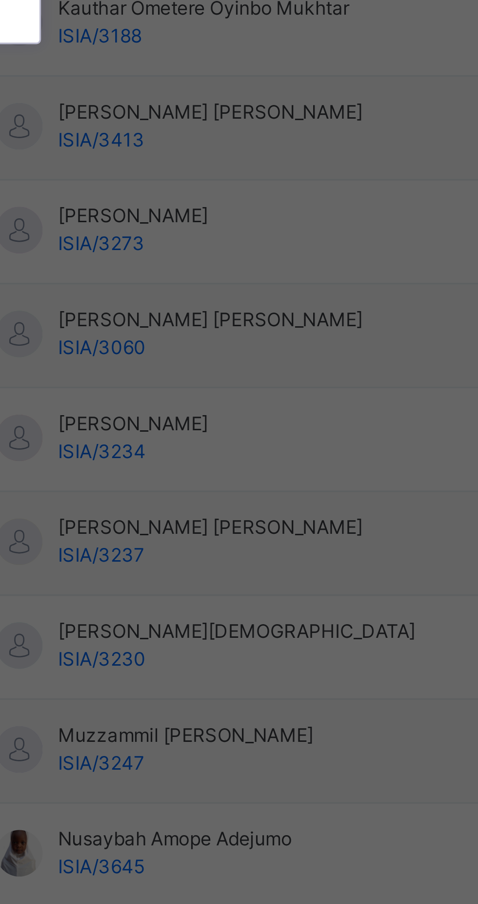
click at [196, 553] on div "NURSERY 2 Madeenah" at bounding box center [168, 540] width 56 height 25
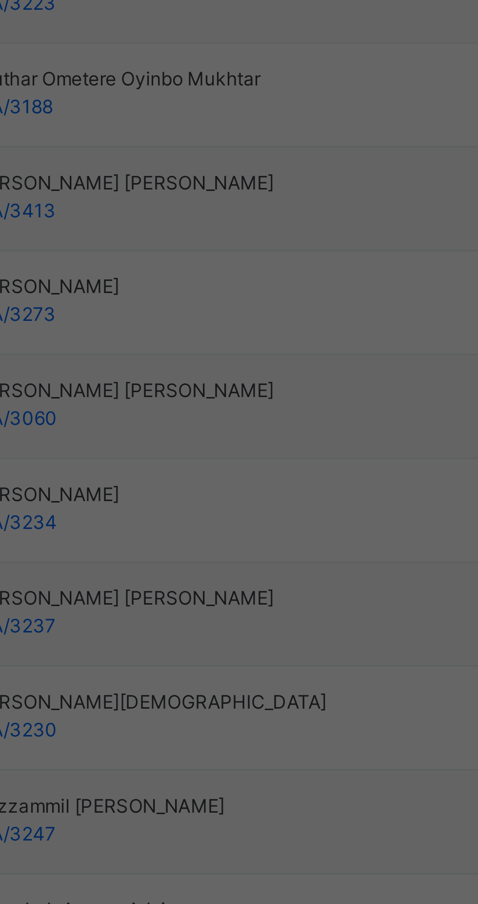
click at [260, 526] on span "Transfer" at bounding box center [249, 521] width 22 height 9
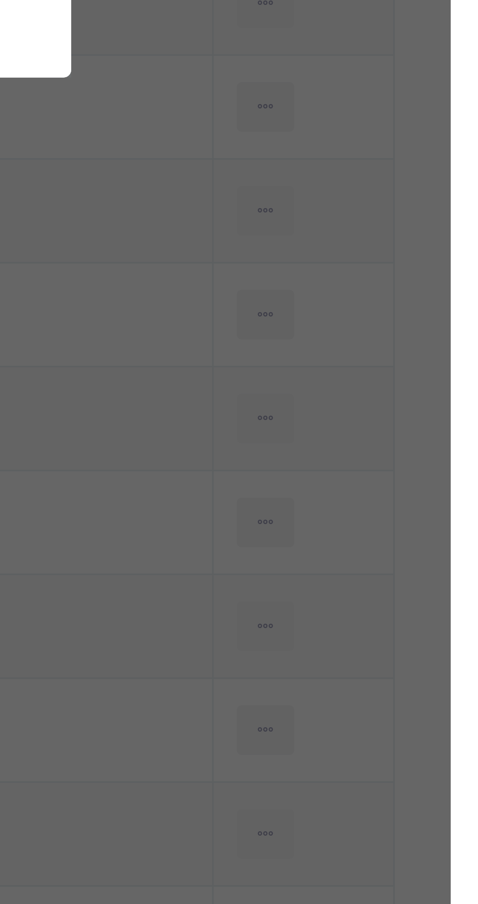
scroll to position [234, 0]
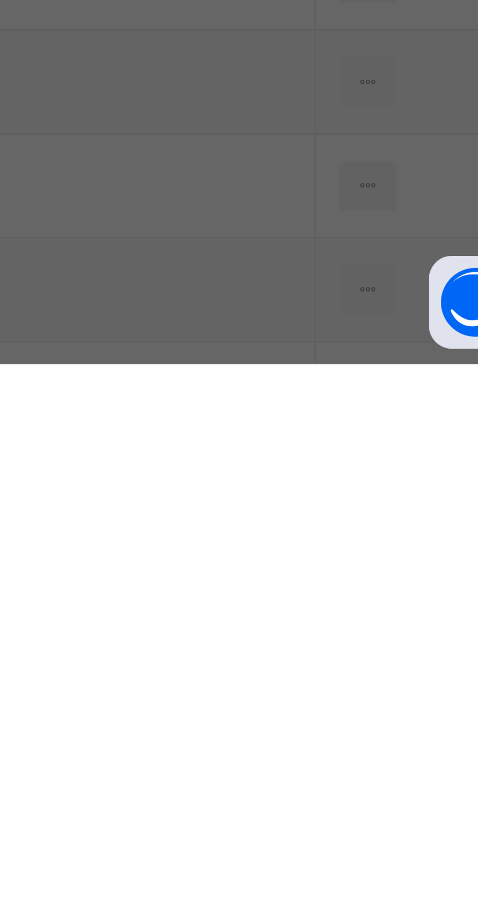
click at [257, 690] on div "× Transfer Student Yusuf Abdullahi Umar ISIA/3233 × Transferring to Select clas…" at bounding box center [239, 452] width 478 height 904
click at [248, 687] on div "× Transfer Student Yusuf Abdullahi Umar ISIA/3233 × Transferring to Select clas…" at bounding box center [239, 452] width 478 height 904
click at [252, 549] on div "Transferring to Select class Select... Cancel Transfer" at bounding box center [239, 499] width 239 height 100
click at [248, 549] on div "Transferring to Select class Select... Cancel Transfer" at bounding box center [239, 499] width 239 height 100
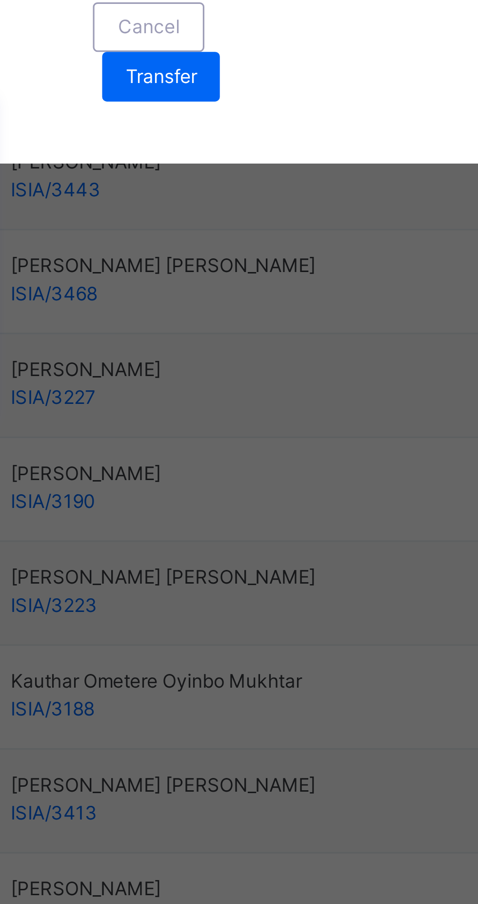
click at [196, 553] on div "NURSERY 2 Madeenah" at bounding box center [168, 540] width 56 height 25
click at [240, 549] on div "Transferring to Select class option NURSERY 2 Madeenah focused, 1 of 4. 4 resul…" at bounding box center [239, 499] width 239 height 100
click at [227, 549] on div "Transferring to Select class option NURSERY 2 Madeenah focused, 1 of 4. 4 resul…" at bounding box center [239, 499] width 239 height 100
click at [268, 529] on div "Transfer" at bounding box center [248, 522] width 37 height 16
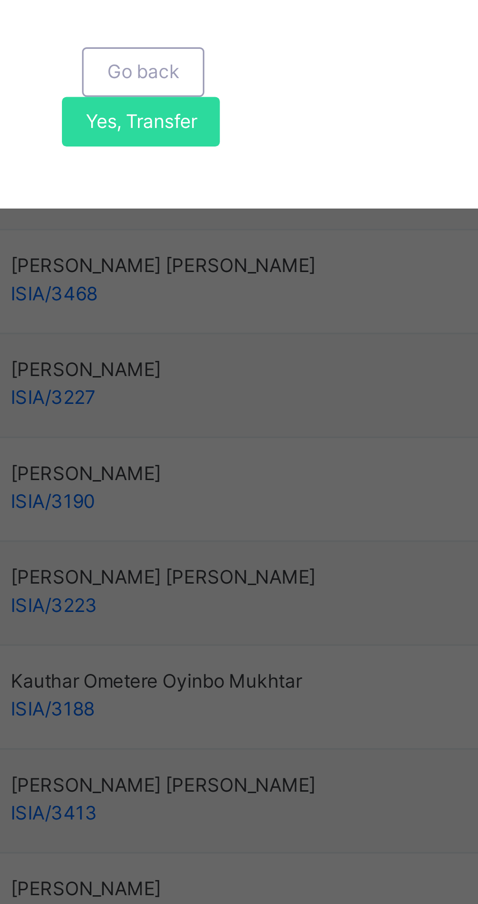
click at [260, 540] on span "Yes, Transfer" at bounding box center [242, 535] width 35 height 9
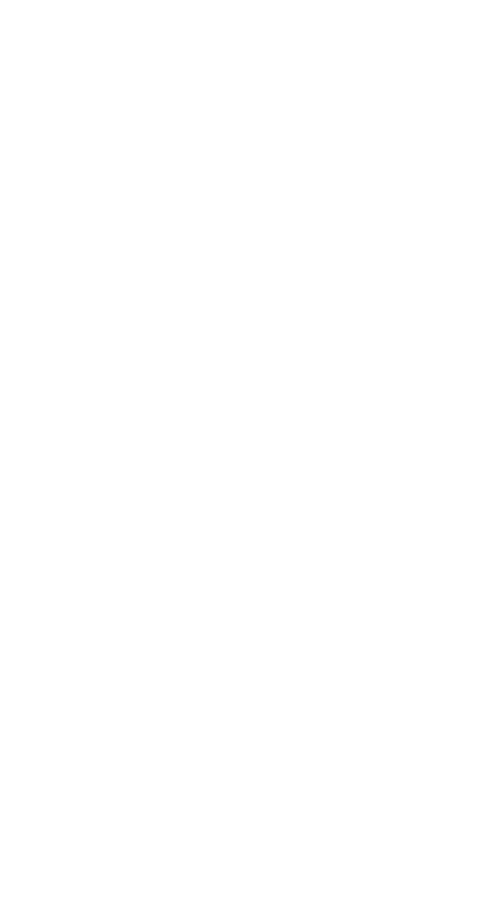
click at [0, 0] on ul "View Profile Remove from Class Transfer Student" at bounding box center [0, 0] width 0 height 0
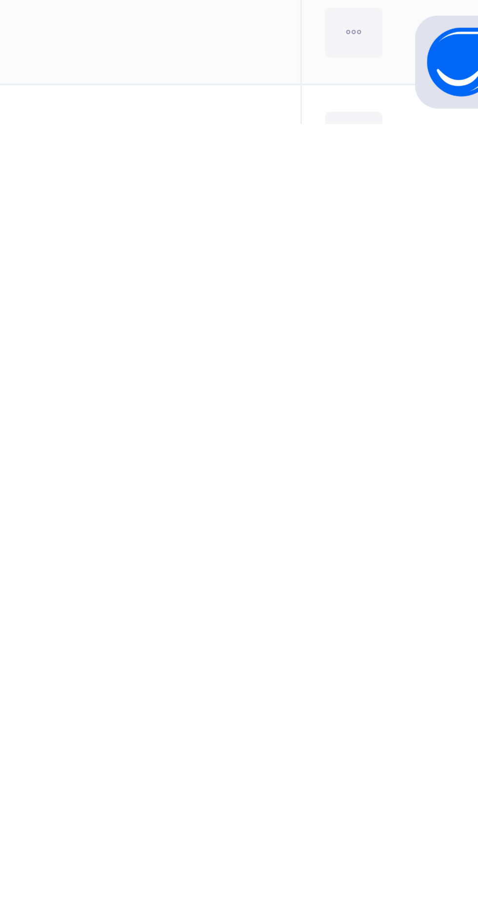
click at [0, 0] on div "Transfer Student" at bounding box center [0, 0] width 0 height 0
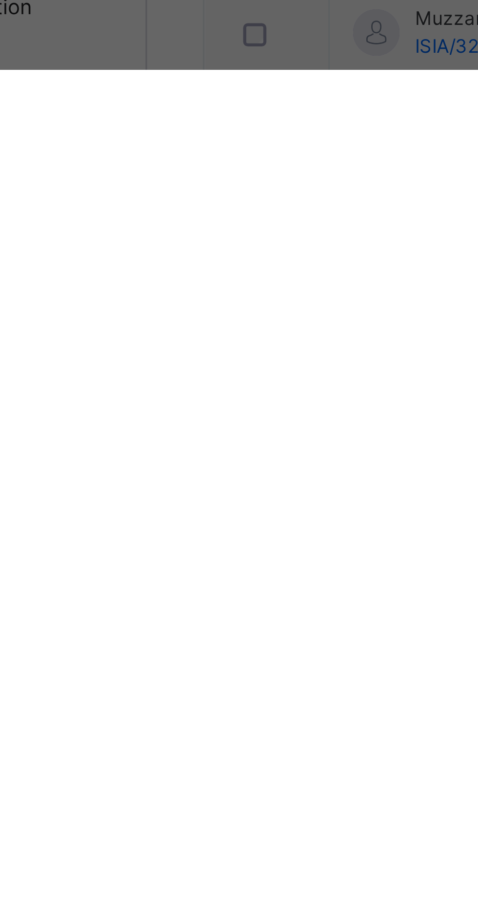
scroll to position [234, 0]
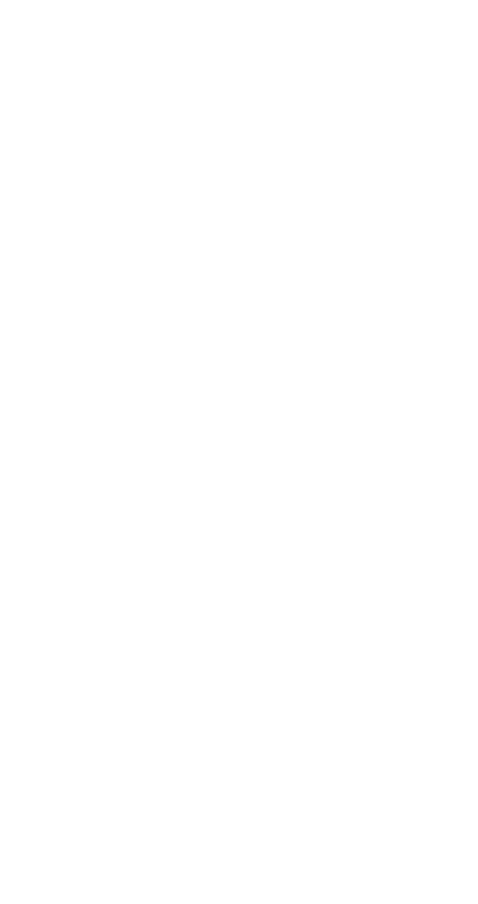
click at [250, 683] on div "× Transfer Student Usman Isah ISIA/3411 × Transferring to Select class Select..…" at bounding box center [239, 452] width 478 height 904
click at [250, 685] on div "× Transfer Student Usman Isah ISIA/3411 × Transferring to Select class Select..…" at bounding box center [239, 452] width 478 height 904
click at [252, 529] on div "Select class Select... Cancel Transfer" at bounding box center [239, 510] width 200 height 40
click at [218, 529] on div "Select class Select... Cancel Transfer" at bounding box center [239, 510] width 200 height 40
click at [216, 529] on div "Select class Select... Cancel Transfer" at bounding box center [239, 510] width 200 height 40
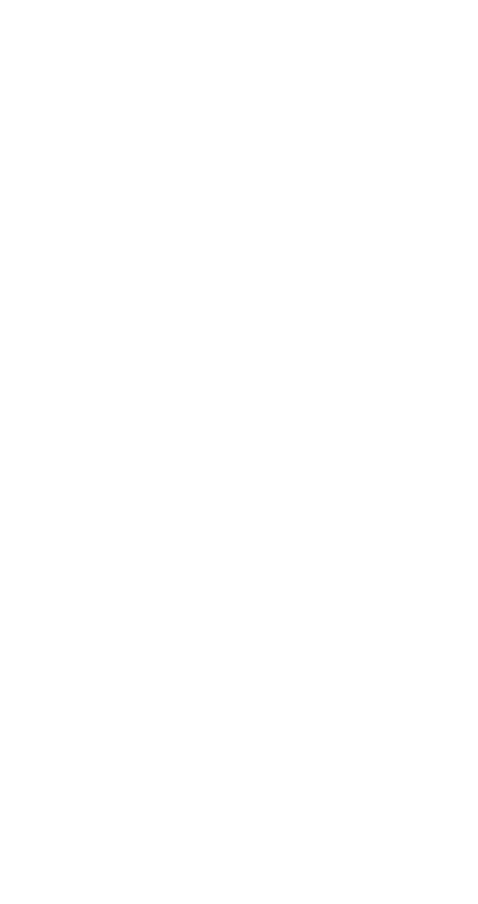
click at [252, 549] on div "Transferring to Select class Select... Cancel Transfer" at bounding box center [239, 499] width 239 height 100
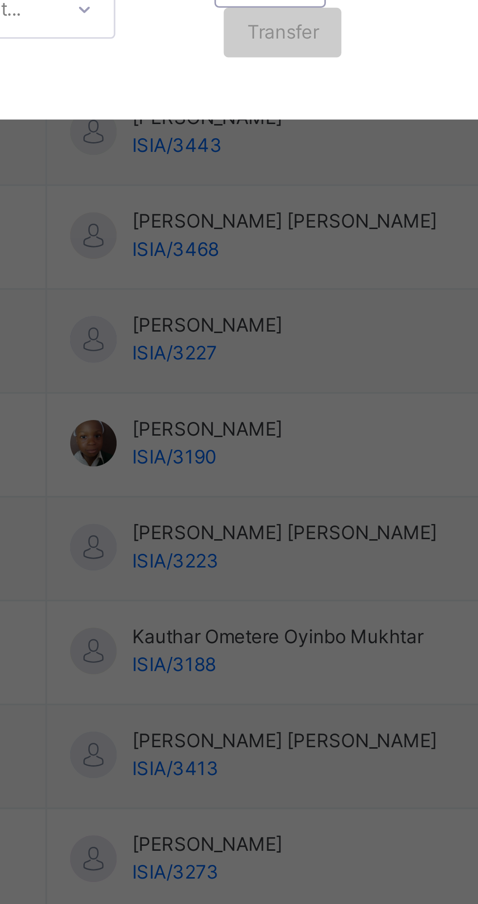
click at [252, 688] on div "× Transfer Student Usman Isah ISIA/3411 × Transferring to Select class Select..…" at bounding box center [239, 452] width 478 height 904
click at [281, 685] on div "× Transfer Student Usman Isah ISIA/3411 × Transferring to Select class Select..…" at bounding box center [239, 452] width 478 height 904
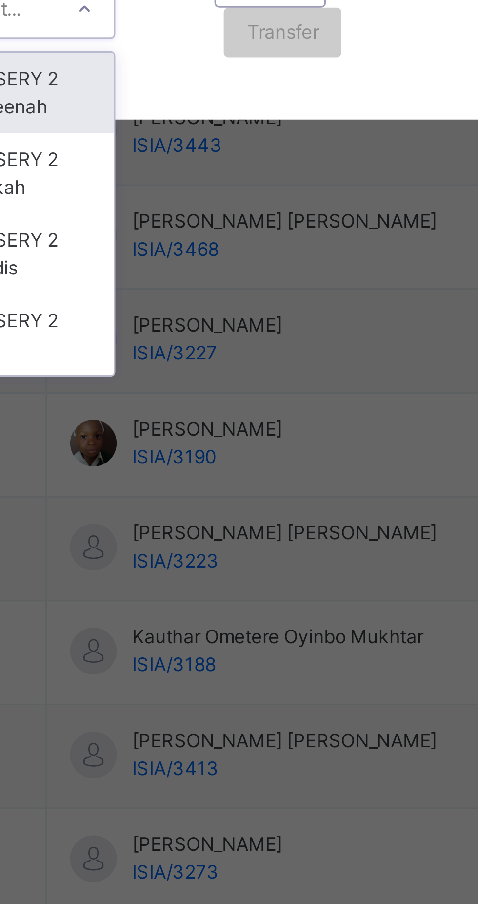
click at [151, 621] on div "× Transfer Student Usman Isah ISIA/3411 × Transferring to Select class option N…" at bounding box center [239, 452] width 478 height 904
click at [221, 743] on div "× Transfer Student Usman Isah ISIA/3411 × Transferring to Select class option N…" at bounding box center [239, 452] width 478 height 904
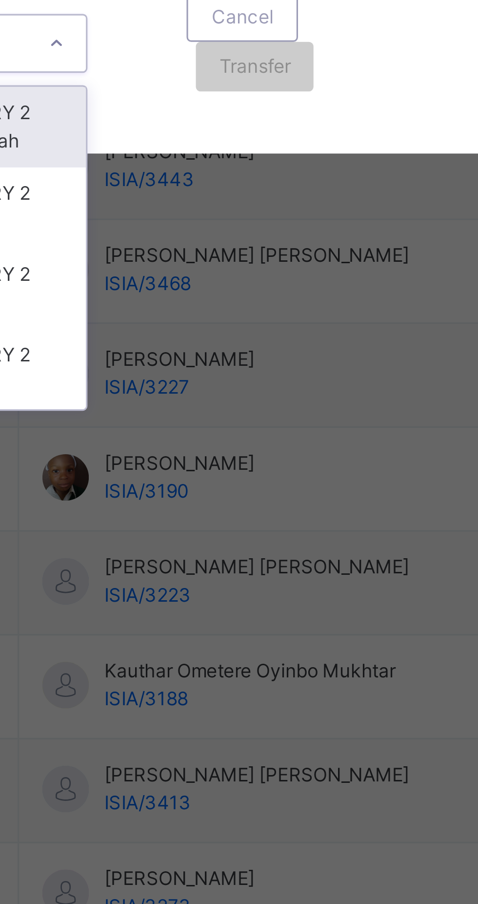
click at [196, 629] on div "NURSERY 2 Quba" at bounding box center [168, 616] width 56 height 25
click at [236, 739] on div "× Transfer Student Usman Isah ISIA/3411 × Transferring to Select class option N…" at bounding box center [239, 452] width 478 height 904
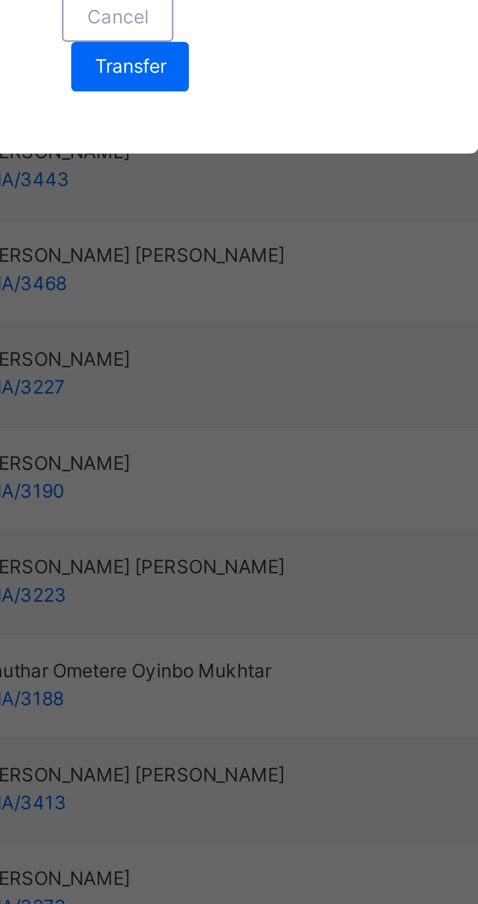
click at [268, 529] on div "Transfer" at bounding box center [248, 522] width 37 height 16
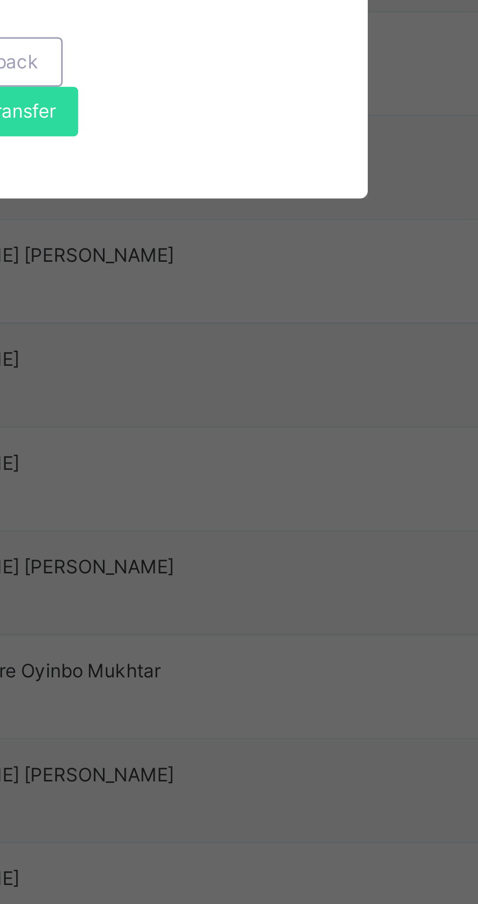
click at [260, 540] on span "Yes, Transfer" at bounding box center [242, 535] width 35 height 9
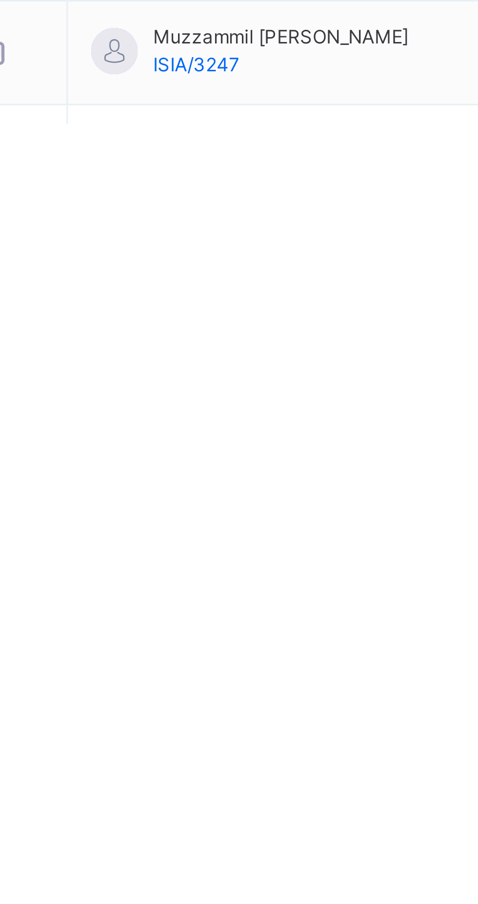
scroll to position [299, 0]
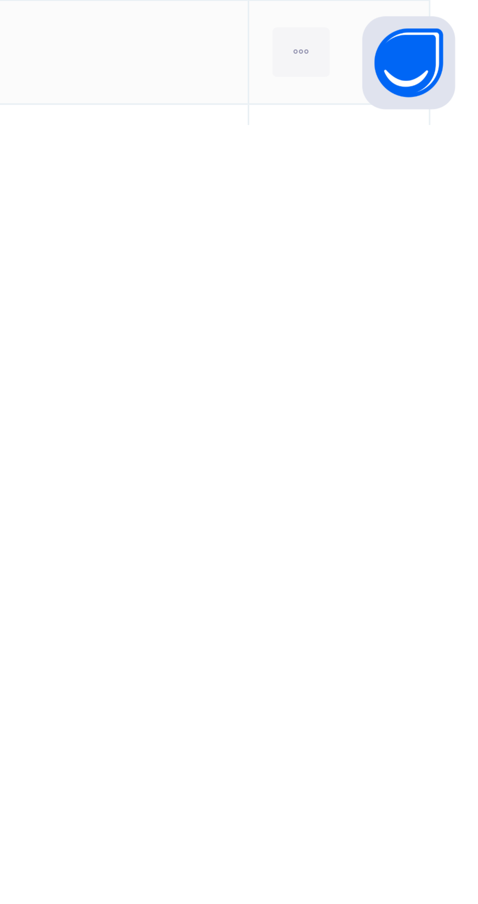
click at [0, 0] on ul "View Profile Remove from Class Transfer Student" at bounding box center [0, 0] width 0 height 0
click at [0, 0] on div "Transfer Student" at bounding box center [0, 0] width 0 height 0
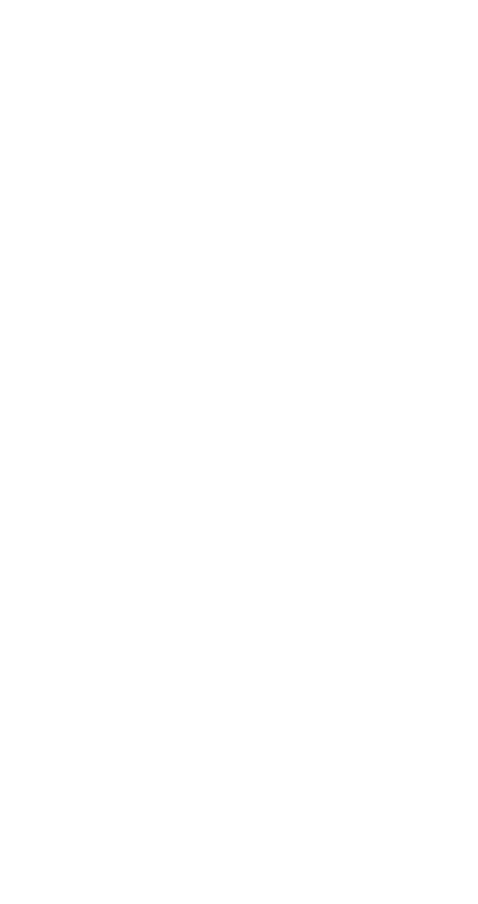
scroll to position [234, 0]
click at [244, 688] on div "× Transfer Student Ummu Rumana Usman Wala ISIA/3231 × Transferring to Select cl…" at bounding box center [239, 452] width 478 height 904
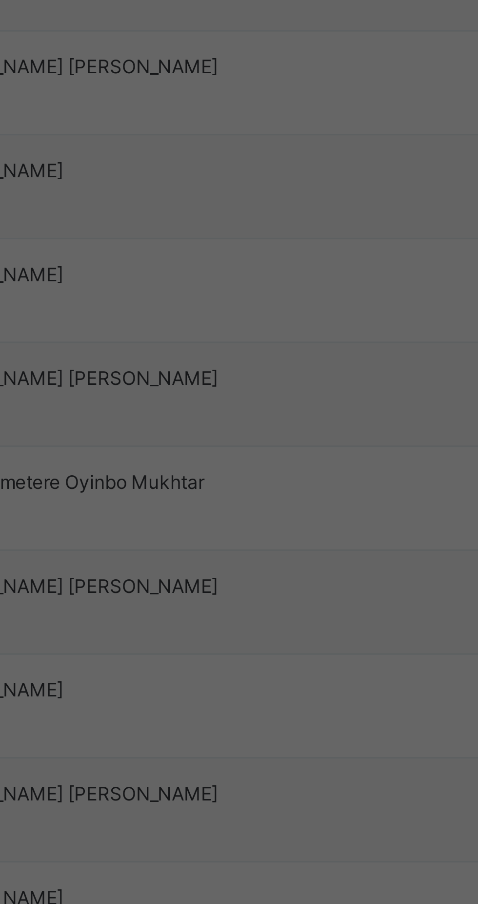
click at [237, 712] on div "× Transfer Student Ummu Rumana Usman Wala ISIA/3231 × Transferring to Select cl…" at bounding box center [239, 452] width 478 height 904
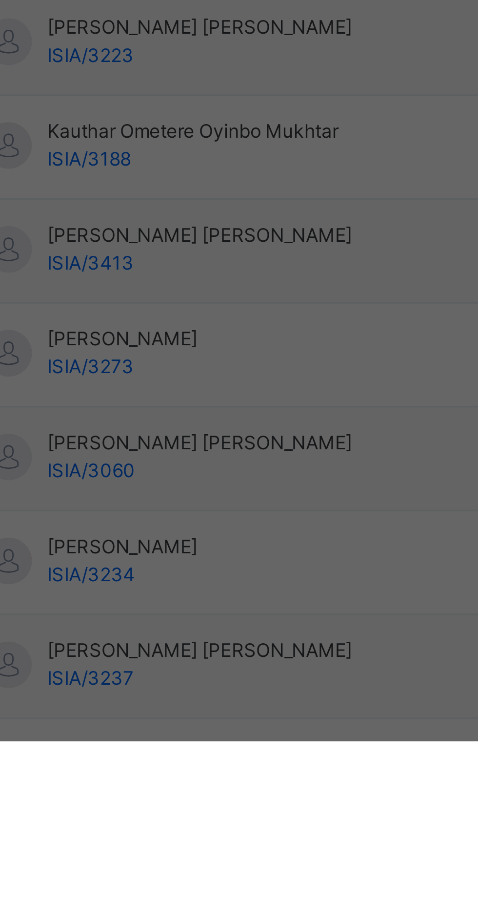
click at [196, 604] on div "NURSERY 2 Maqdis" at bounding box center [168, 590] width 56 height 25
click at [268, 529] on div "Transfer" at bounding box center [248, 522] width 37 height 16
click at [260, 526] on span "Transfer" at bounding box center [249, 521] width 22 height 9
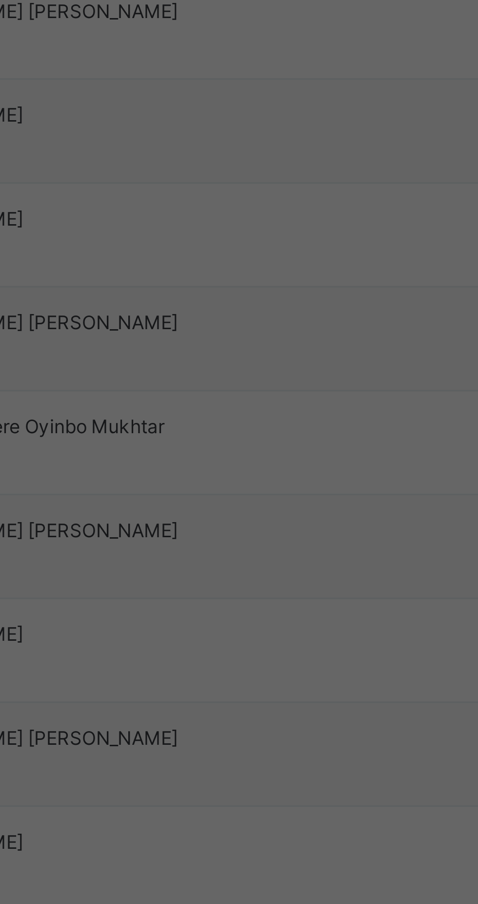
click at [260, 540] on span "Yes, Transfer" at bounding box center [242, 535] width 35 height 9
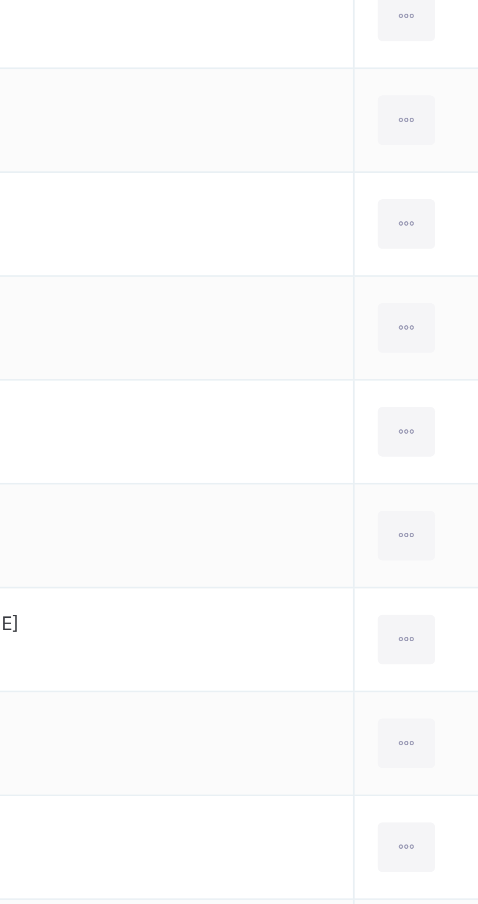
click at [416, 517] on icon at bounding box center [420, 520] width 8 height 9
click at [0, 0] on div "Remove from Class" at bounding box center [0, 0] width 0 height 0
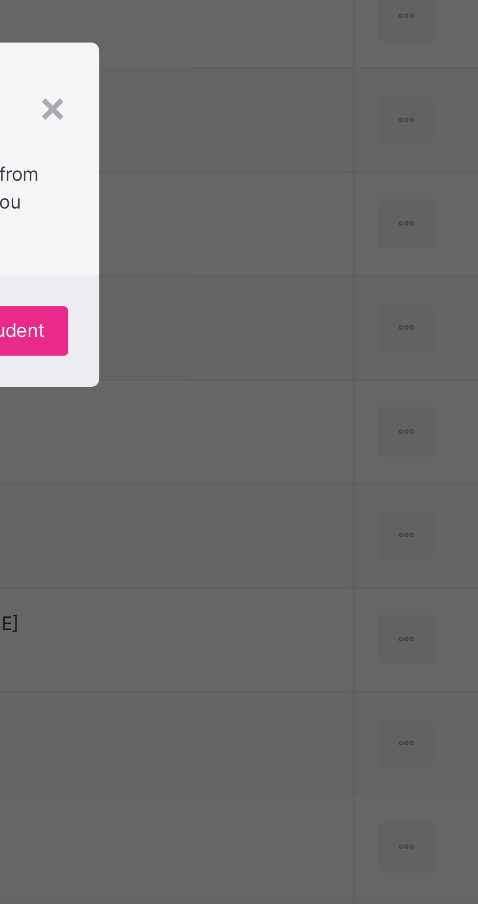
click at [306, 493] on span "Yes, Remove Student" at bounding box center [277, 488] width 58 height 9
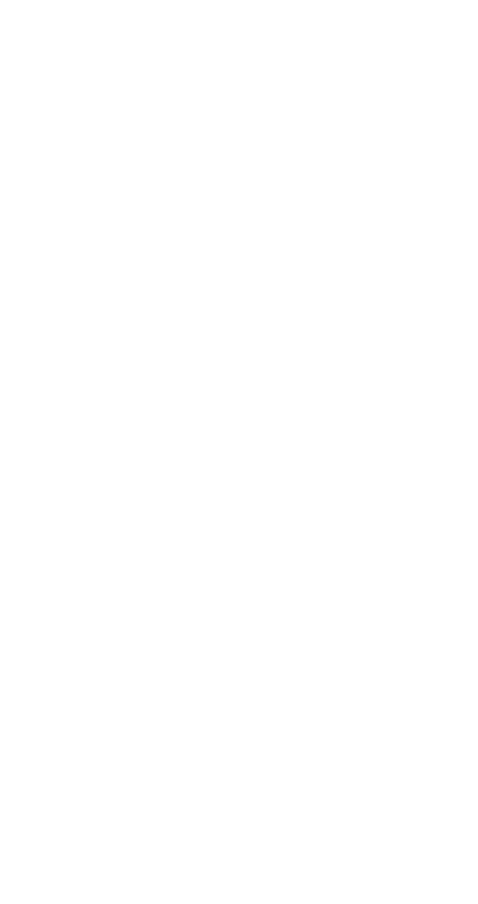
click at [327, 855] on div "Back / NURSERY 2 Qiblatayn" at bounding box center [297, 452] width 361 height 904
click at [335, 852] on div "Back / NURSERY 2 Qiblatayn" at bounding box center [297, 452] width 361 height 904
click at [334, 860] on div "Back / NURSERY 2 Qiblatayn" at bounding box center [297, 452] width 361 height 904
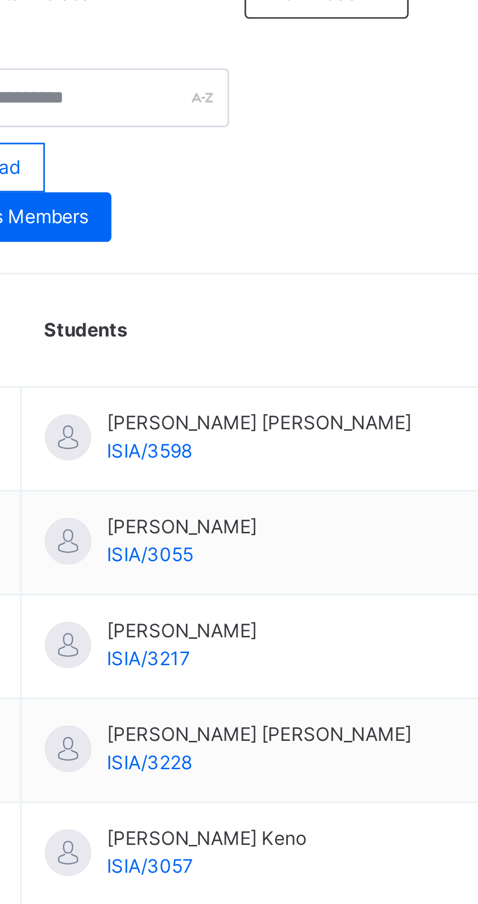
click at [416, 692] on icon at bounding box center [420, 689] width 8 height 9
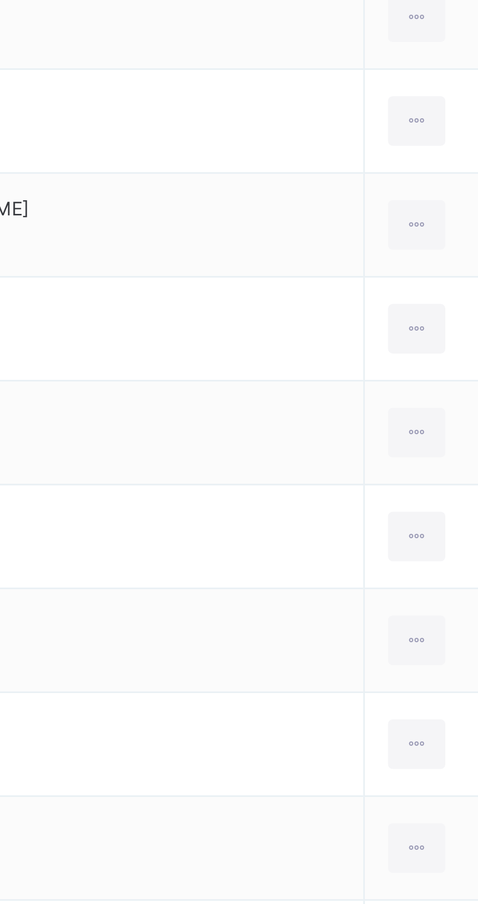
click at [0, 0] on div "Transfer Student" at bounding box center [0, 0] width 0 height 0
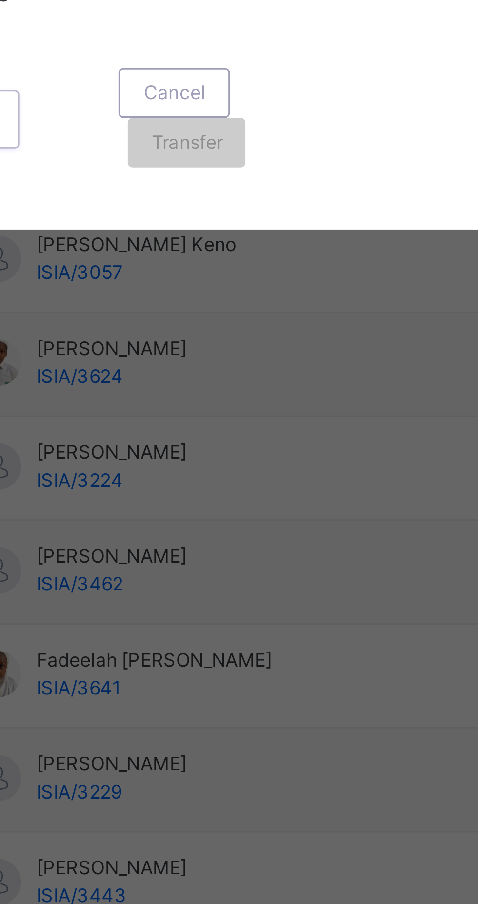
click at [260, 526] on span "Transfer" at bounding box center [249, 521] width 22 height 9
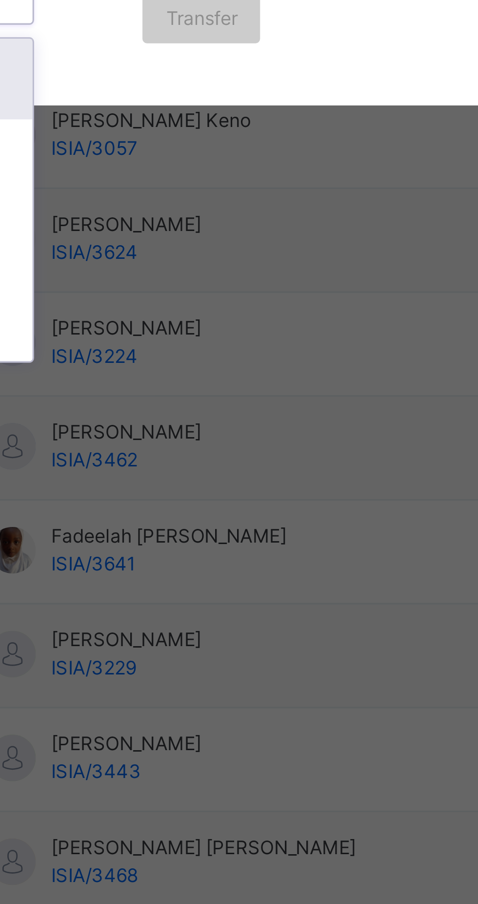
click at [244, 549] on div "Transferring to Select class option NURSERY 2 Madeenah focused, 1 of 4. 4 resul…" at bounding box center [239, 499] width 239 height 100
click at [247, 549] on div "Transferring to Select class option NURSERY 2 Madeenah focused, 1 of 4. 4 resul…" at bounding box center [239, 499] width 239 height 100
click at [245, 549] on div "Transferring to Select class option NURSERY 2 Madeenah focused, 1 of 4. 4 resul…" at bounding box center [239, 499] width 239 height 100
click at [286, 679] on div "× Transfer Student Fadeelah Damilola Adebisi ISIA/3641 × Transferring to Select…" at bounding box center [239, 452] width 478 height 904
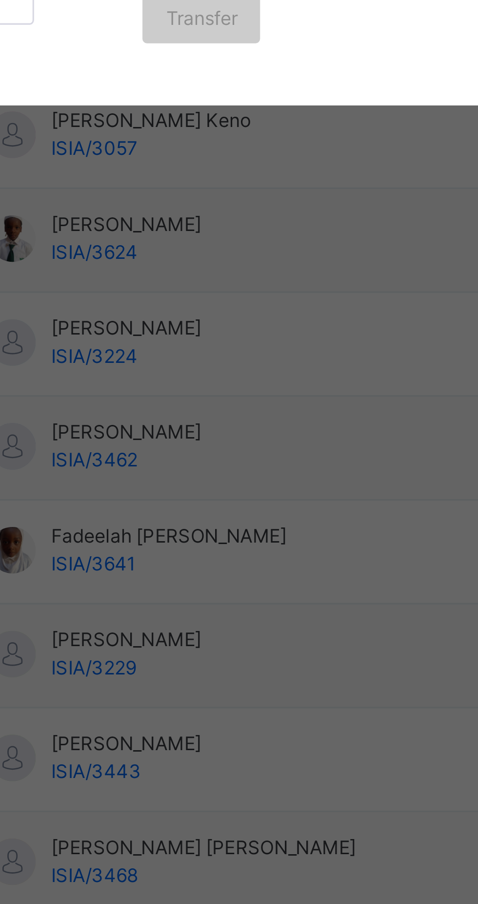
click at [260, 526] on span "Transfer" at bounding box center [249, 521] width 22 height 9
click at [268, 529] on div "Transfer" at bounding box center [248, 522] width 37 height 16
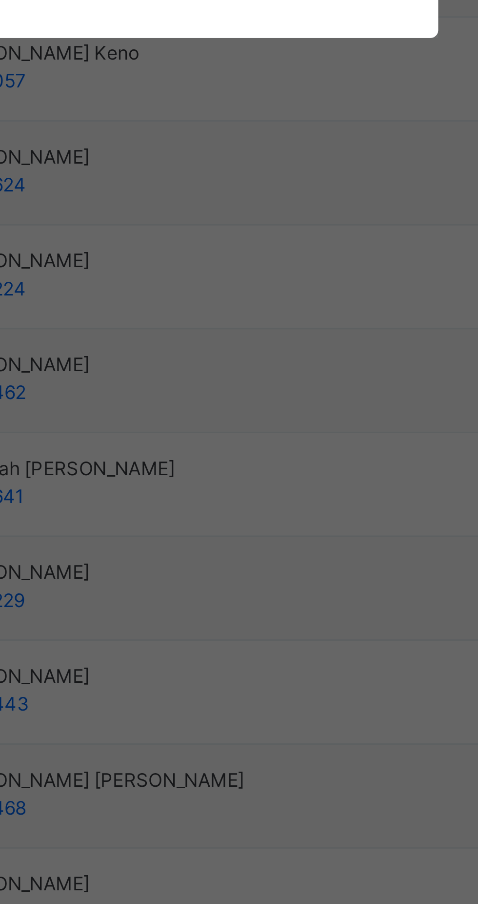
click at [268, 529] on div "Transfer" at bounding box center [248, 522] width 37 height 16
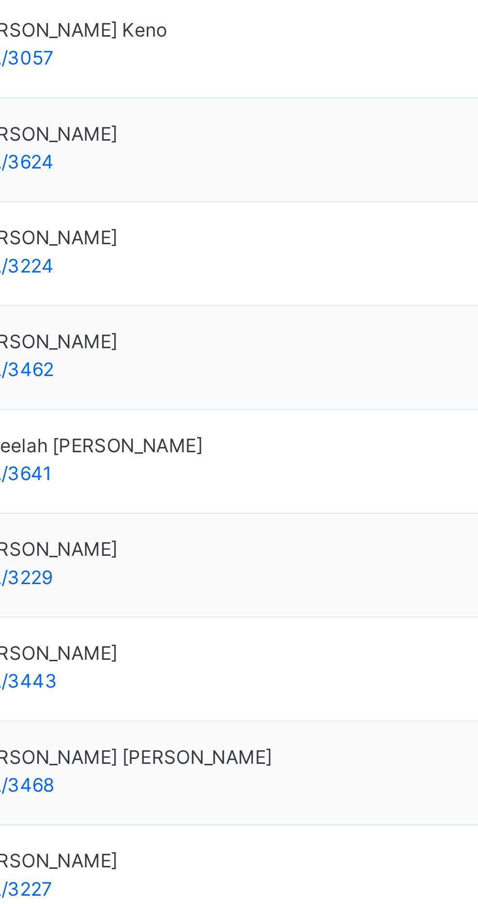
click at [0, 0] on ul "View Profile Remove from Class Transfer Student" at bounding box center [0, 0] width 0 height 0
click at [0, 0] on div "Transfer Student" at bounding box center [0, 0] width 0 height 0
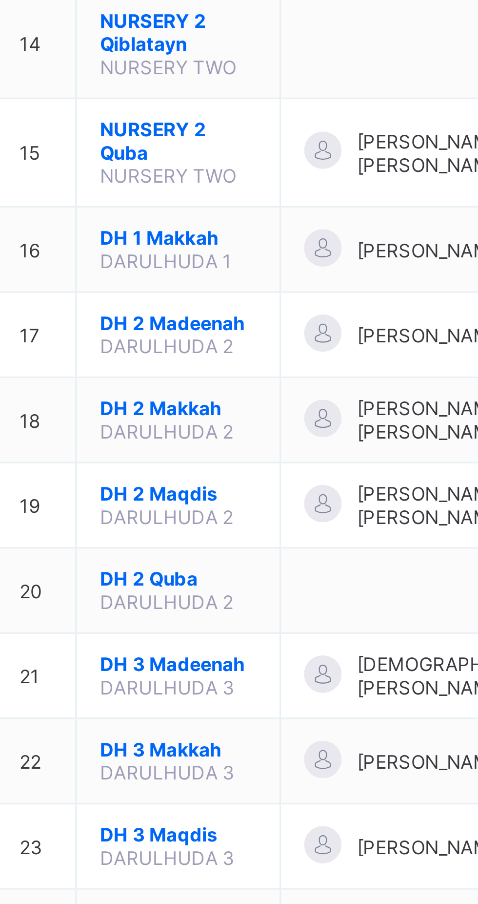
click at [191, 637] on span "NURSERY 2 Quba" at bounding box center [192, 629] width 49 height 15
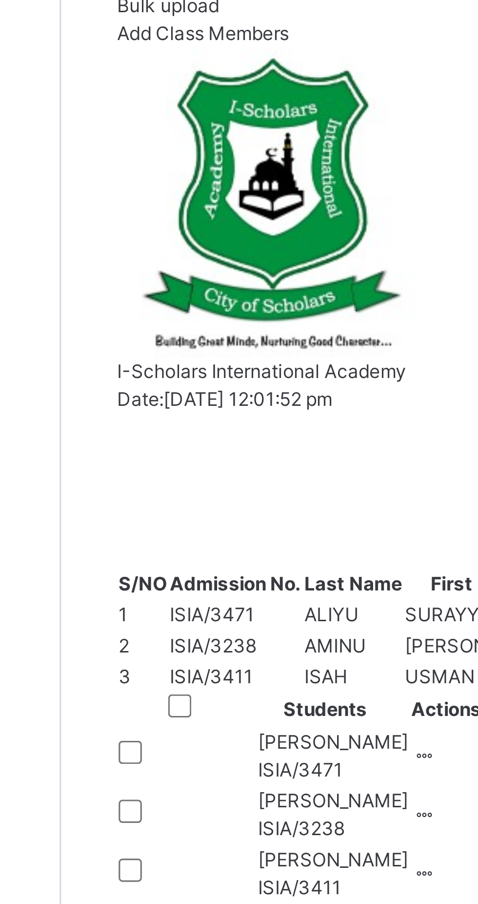
click at [156, 240] on span "Add Class Members" at bounding box center [162, 236] width 54 height 7
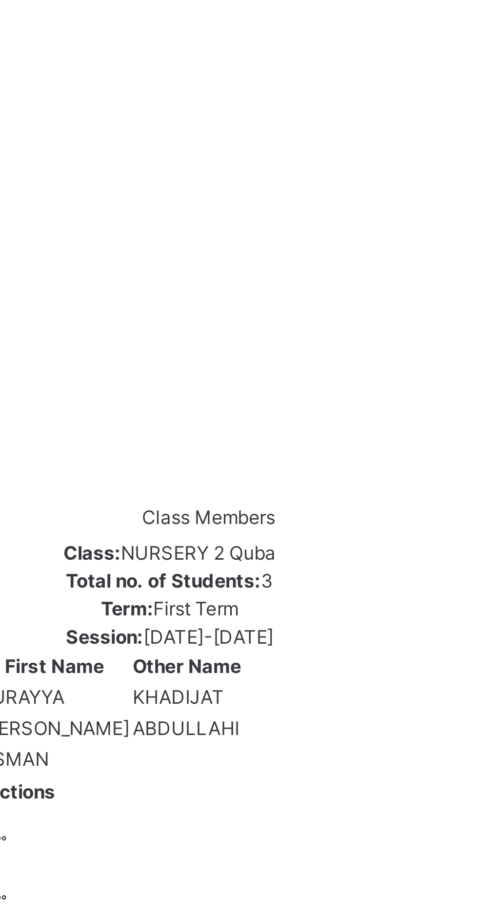
click at [208, 563] on input "text" at bounding box center [178, 567] width 59 height 9
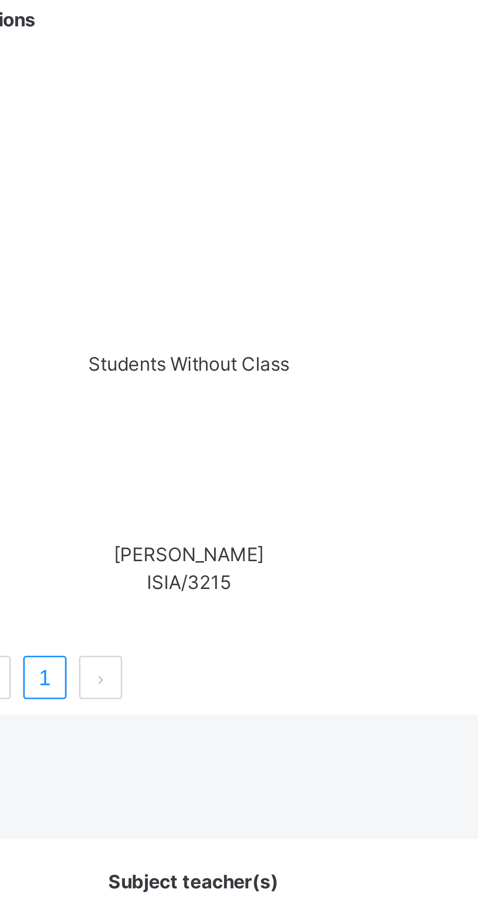
type input "*****"
click at [289, 554] on div "Students Without Class" at bounding box center [297, 558] width 297 height 9
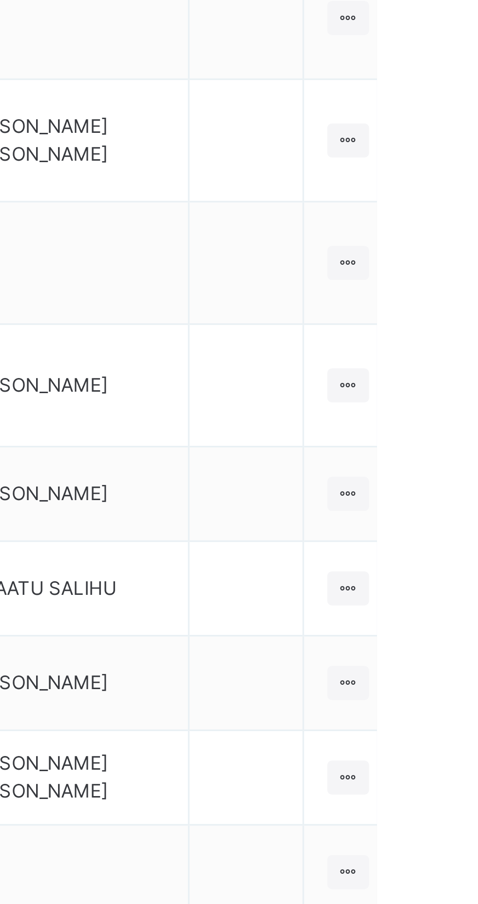
click at [463, 665] on div at bounding box center [469, 660] width 13 height 11
click at [0, 0] on div "View Class" at bounding box center [0, 0] width 0 height 0
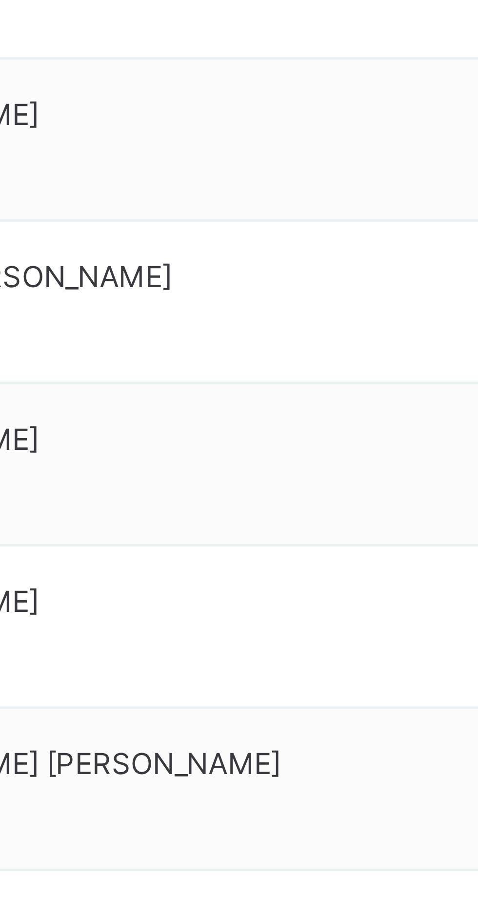
scroll to position [103, 0]
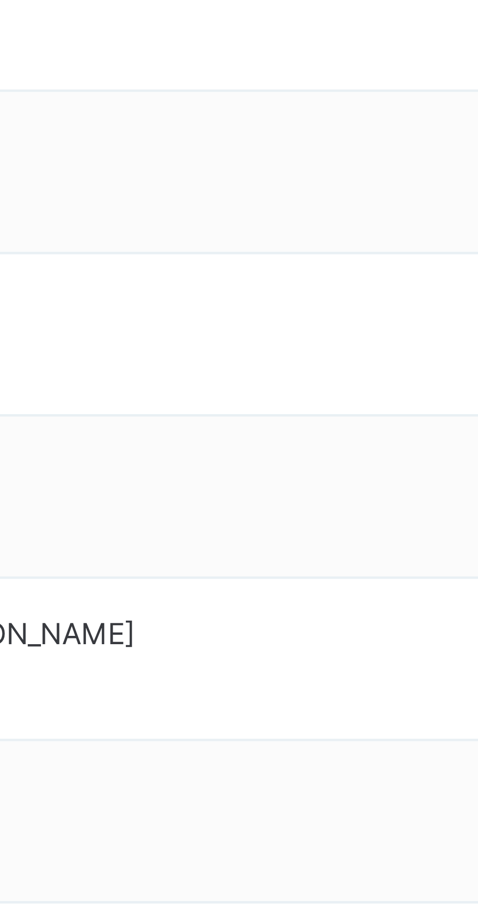
click at [0, 0] on ul "View Profile Remove from Class Transfer Student" at bounding box center [0, 0] width 0 height 0
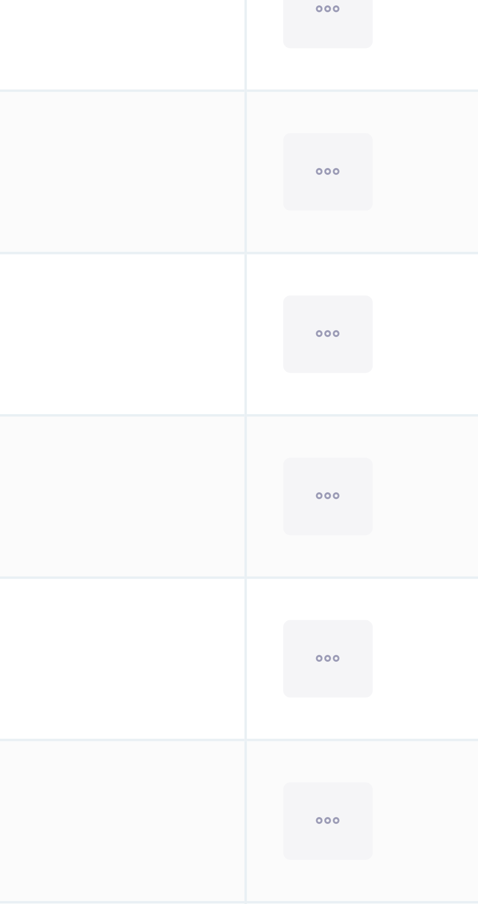
click at [0, 0] on div "Transfer Student" at bounding box center [0, 0] width 0 height 0
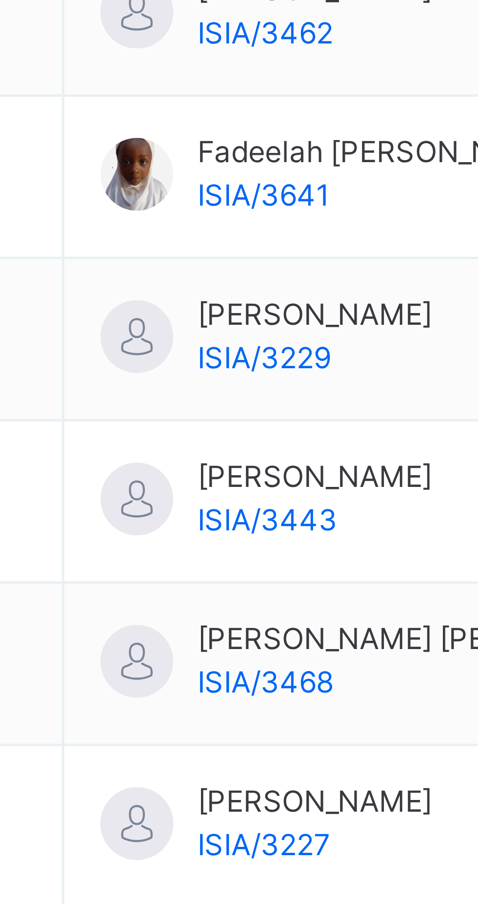
type input "*"
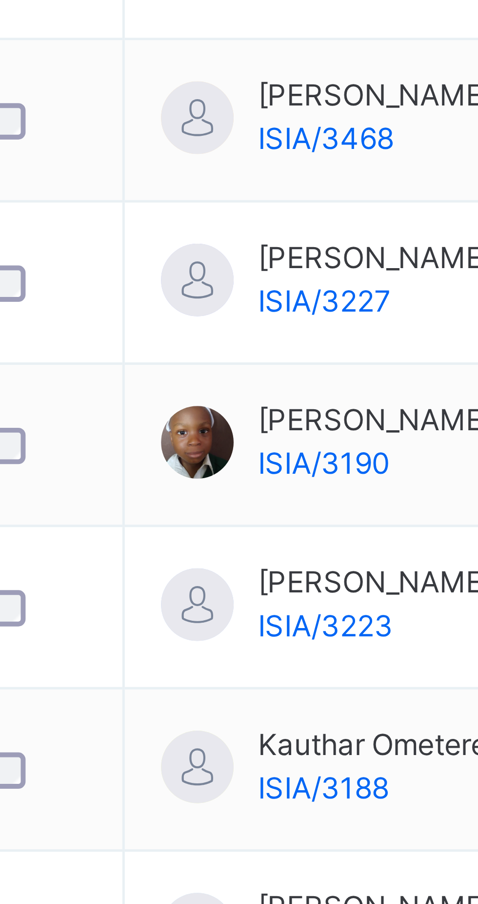
scroll to position [0, 0]
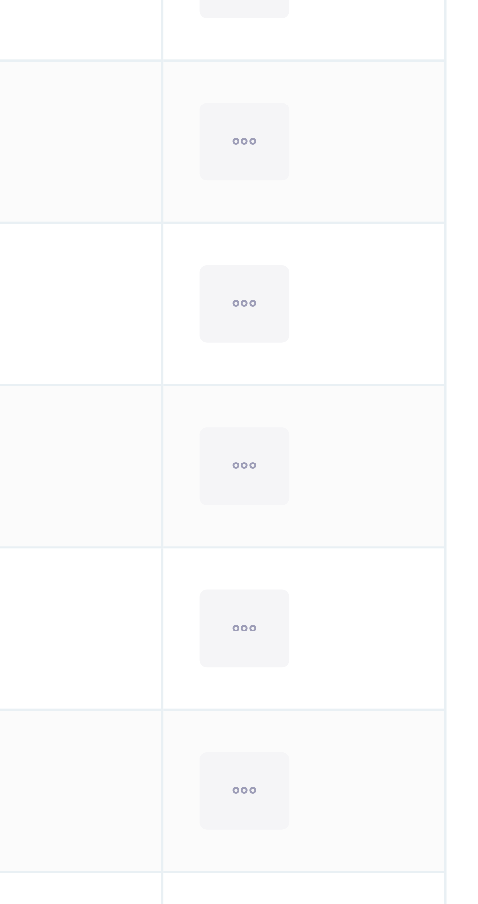
click at [416, 815] on icon at bounding box center [420, 814] width 8 height 9
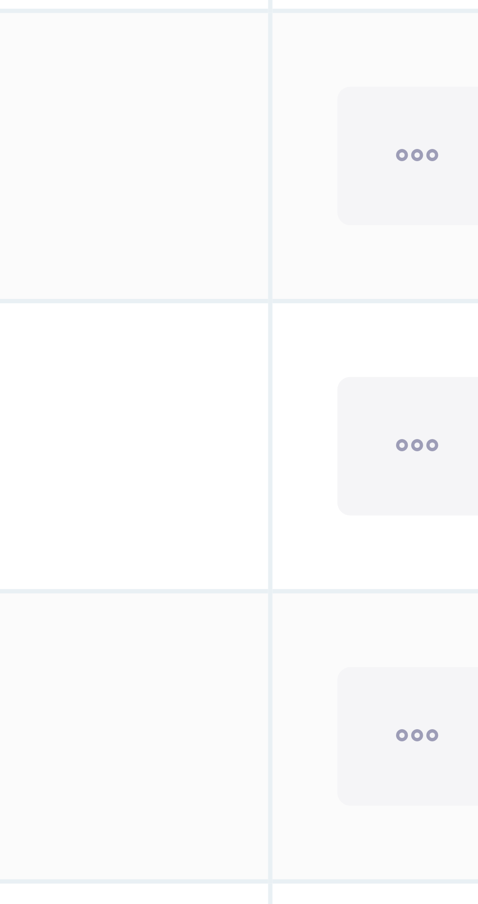
click at [0, 0] on div "Transfer Student" at bounding box center [0, 0] width 0 height 0
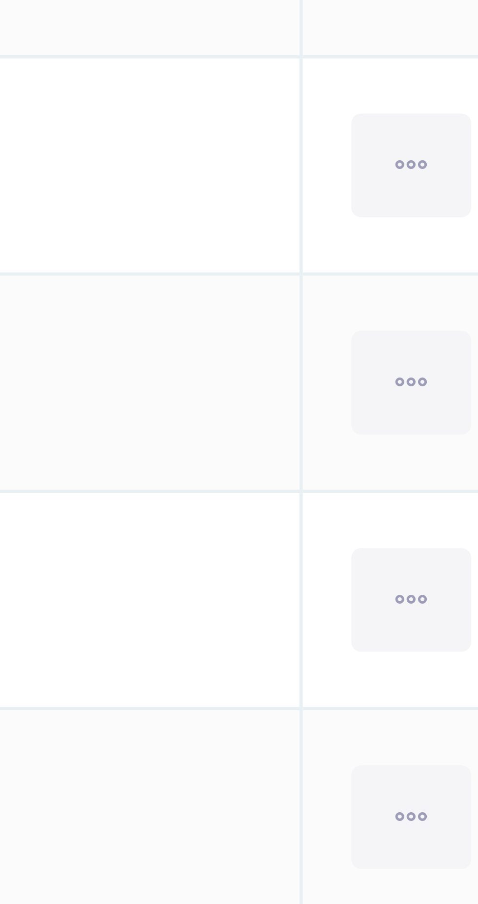
click at [416, 879] on icon at bounding box center [420, 880] width 8 height 9
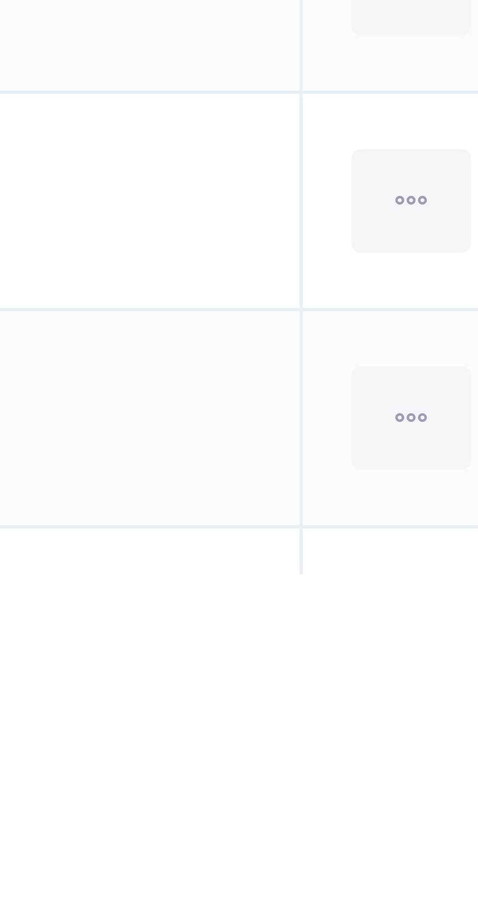
click at [0, 0] on div "Transfer Student" at bounding box center [0, 0] width 0 height 0
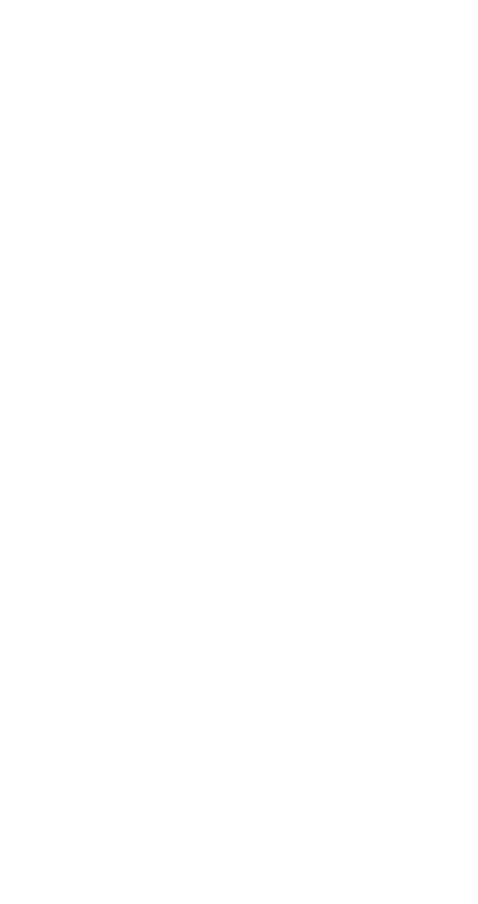
click at [0, 0] on div "Transfer Student" at bounding box center [0, 0] width 0 height 0
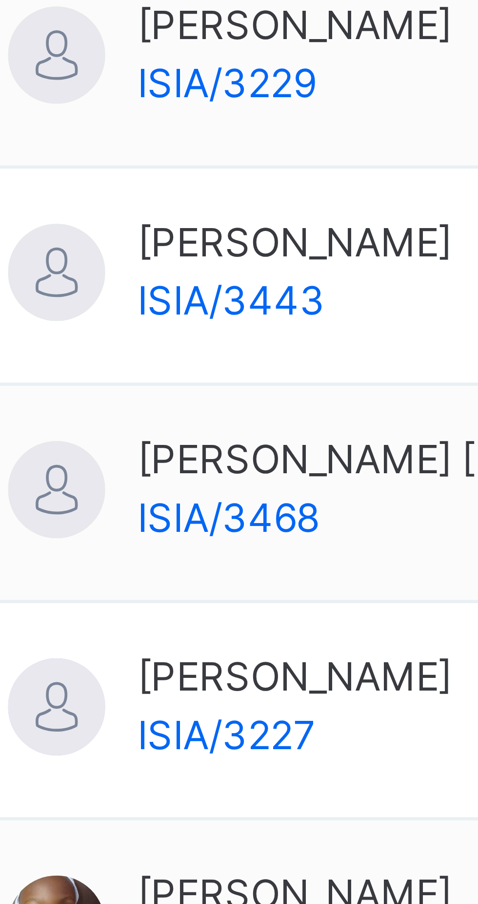
click at [416, 684] on icon at bounding box center [420, 684] width 8 height 9
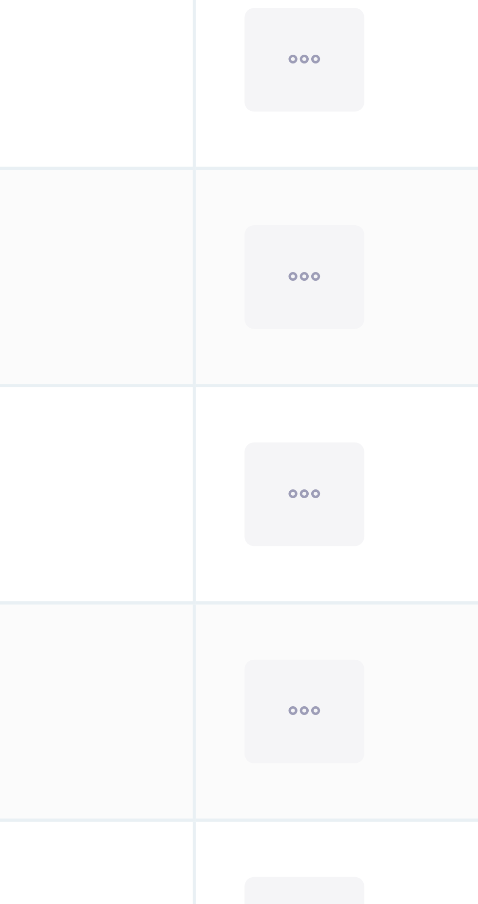
click at [0, 0] on div "Transfer Student" at bounding box center [0, 0] width 0 height 0
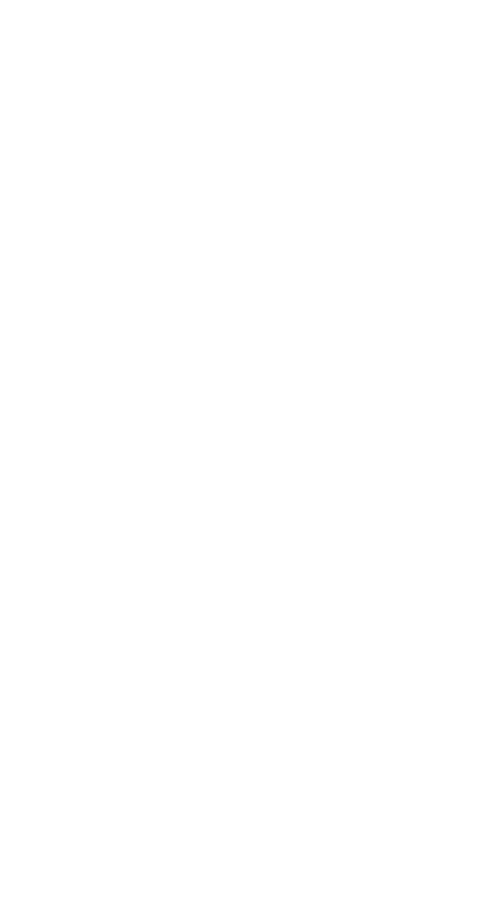
click at [0, 0] on div "Transfer Student" at bounding box center [0, 0] width 0 height 0
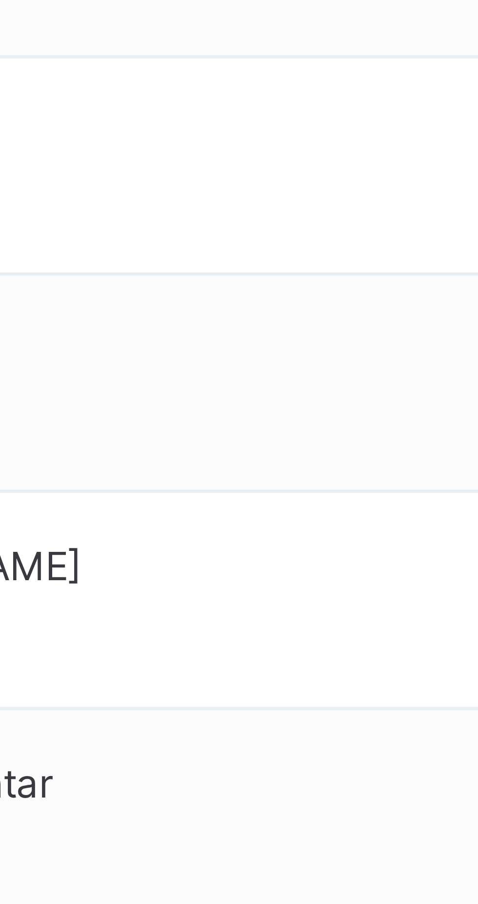
click at [0, 0] on div "Transfer Student" at bounding box center [0, 0] width 0 height 0
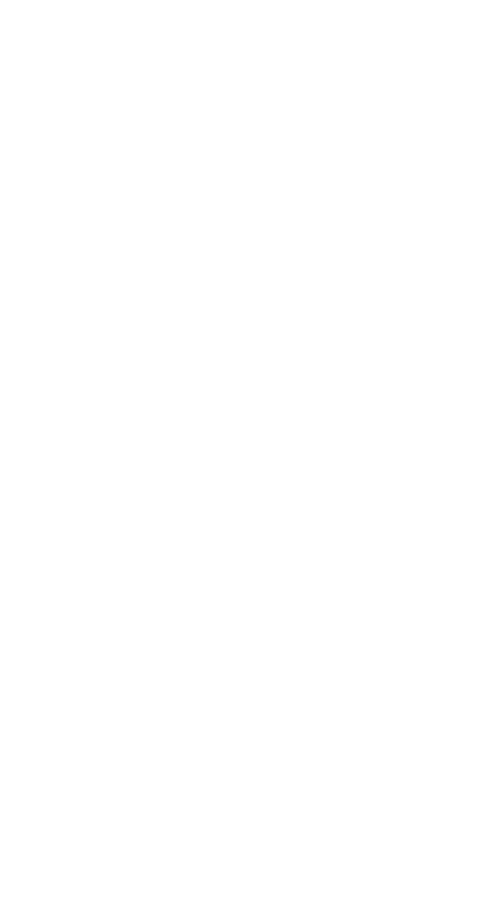
scroll to position [197, 0]
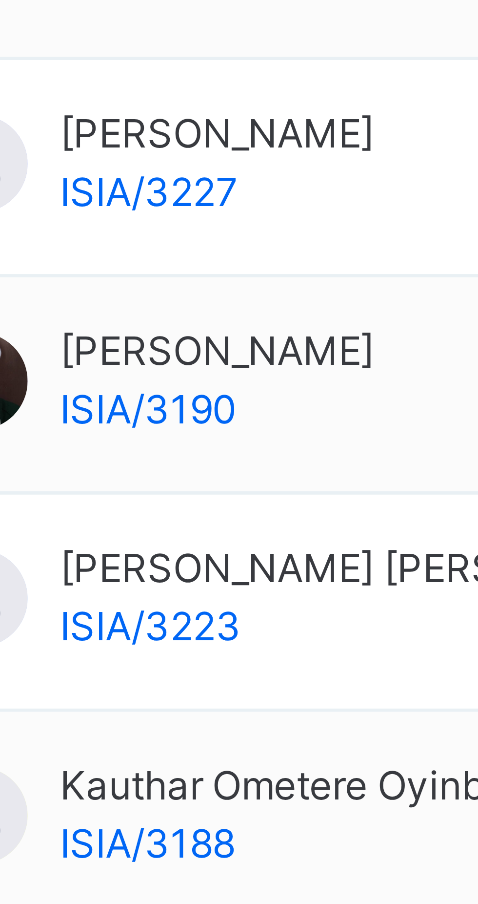
scroll to position [103, 0]
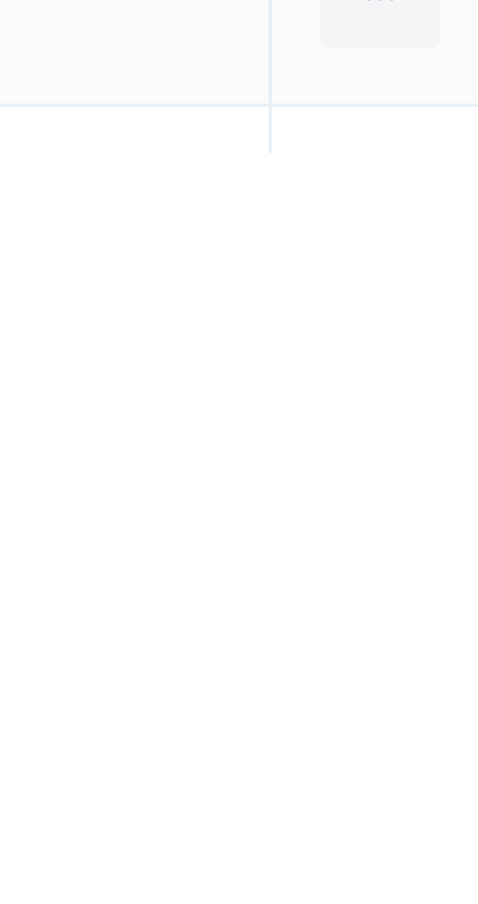
click at [0, 0] on div "Transfer Student" at bounding box center [0, 0] width 0 height 0
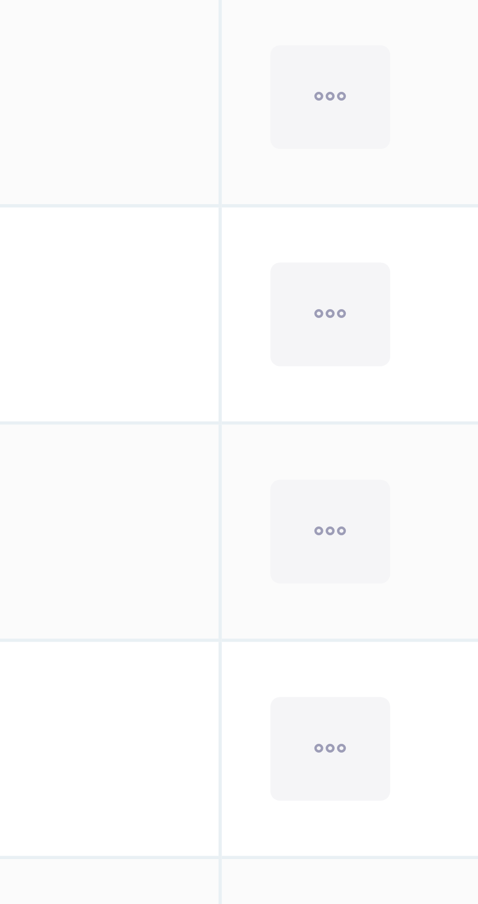
click at [416, 422] on icon at bounding box center [420, 422] width 8 height 9
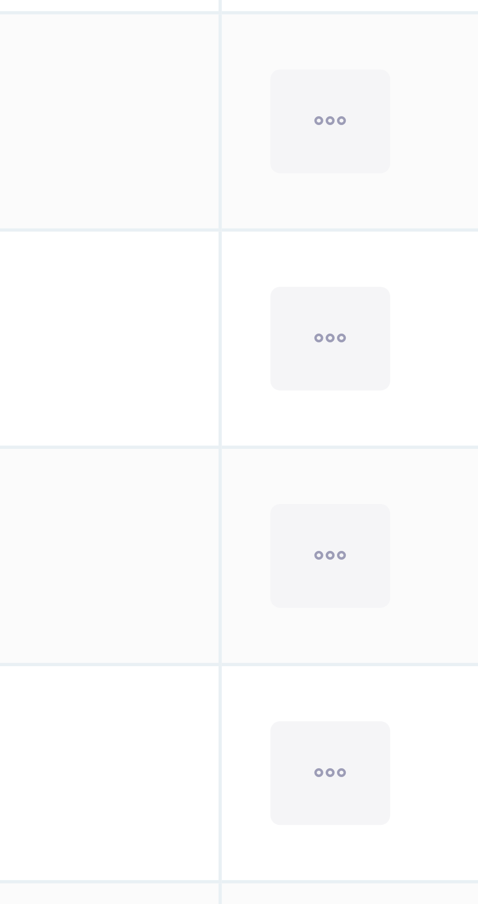
click at [386, 481] on td "[PERSON_NAME]/3624" at bounding box center [289, 488] width 229 height 33
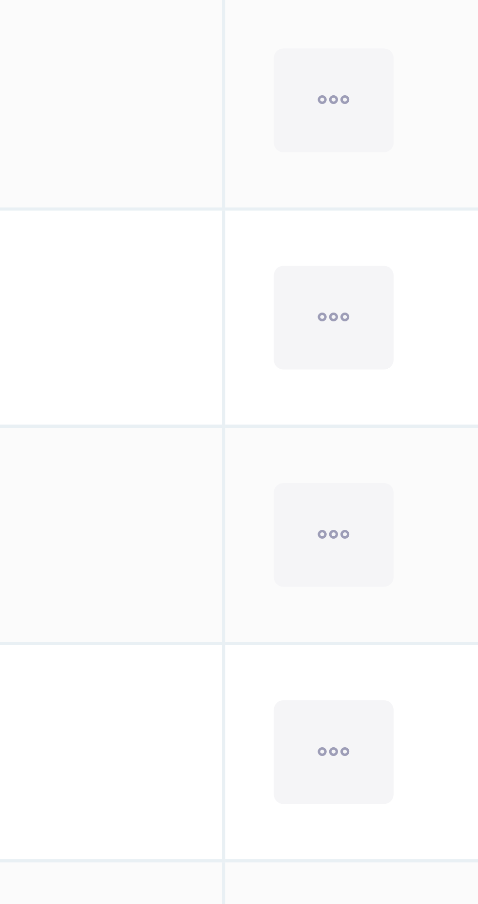
click at [416, 487] on icon at bounding box center [420, 487] width 8 height 9
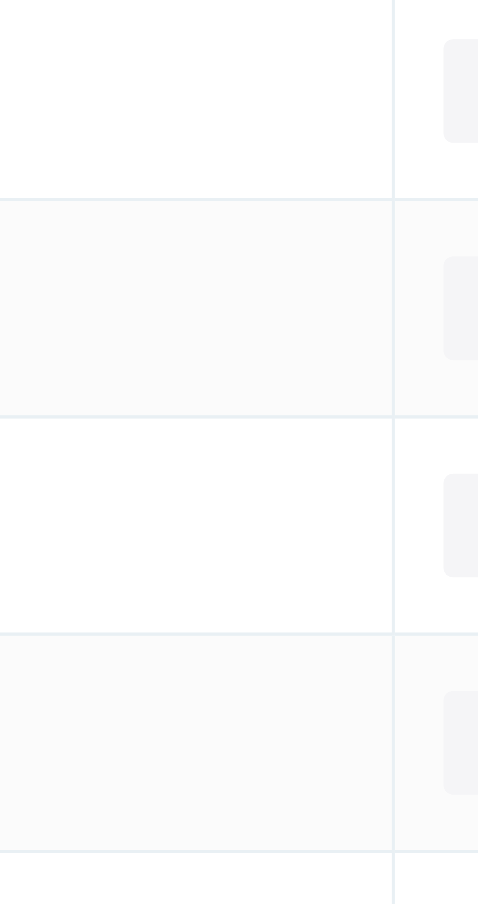
click at [0, 0] on div "Transfer Student" at bounding box center [0, 0] width 0 height 0
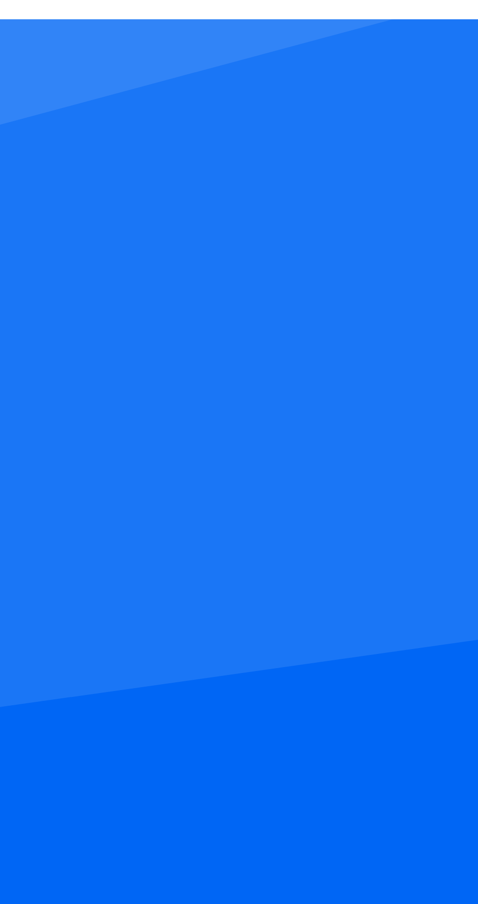
scroll to position [72, 0]
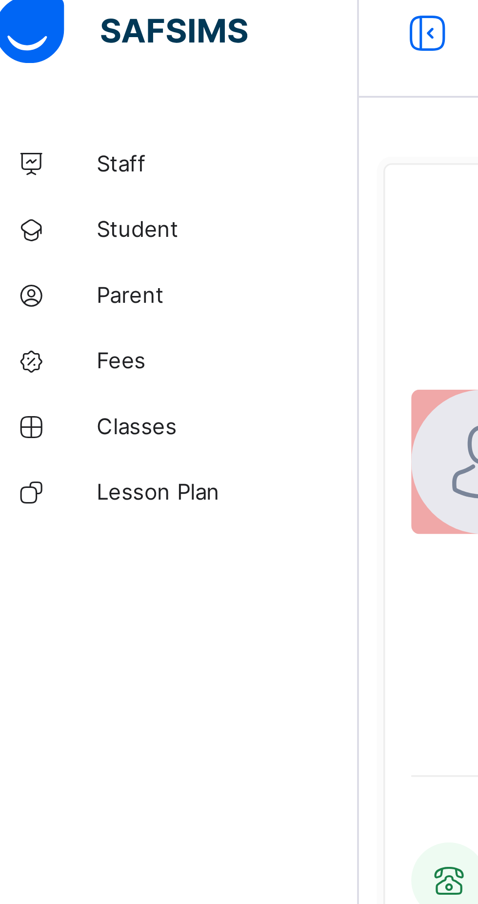
click at [49, 140] on span "Classes" at bounding box center [78, 137] width 78 height 8
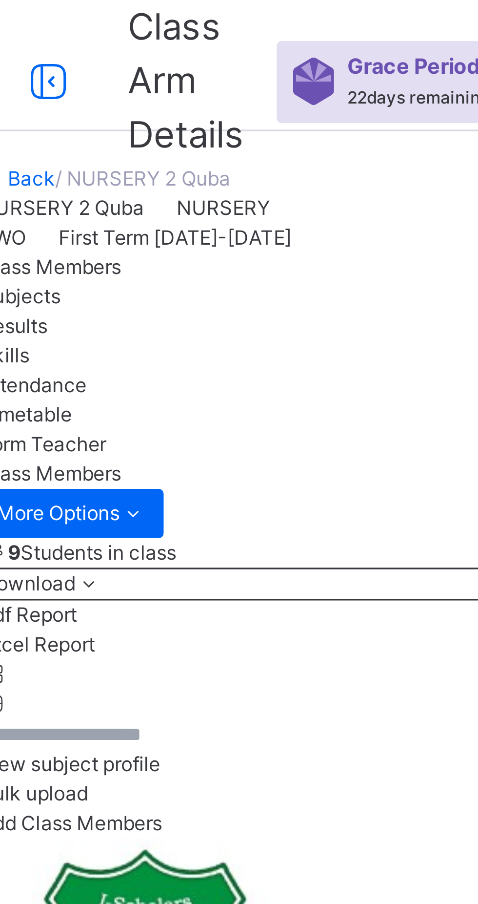
click at [140, 57] on link "Back" at bounding box center [132, 52] width 14 height 7
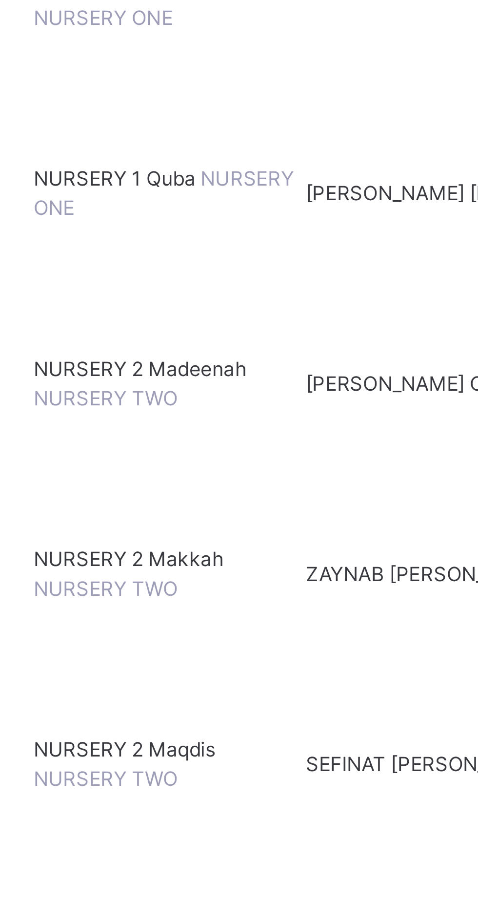
click at [181, 858] on span "NURSERY 2 Maqdis" at bounding box center [169, 861] width 54 height 7
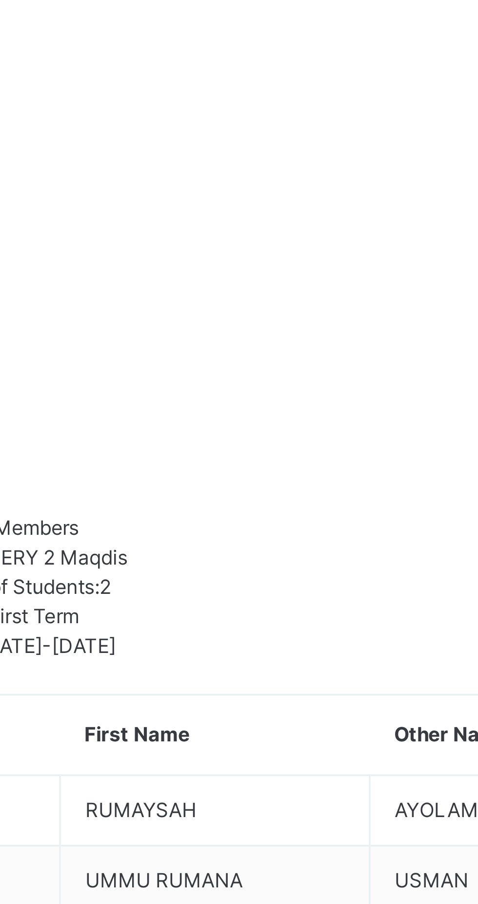
click at [365, 526] on icon at bounding box center [361, 529] width 8 height 7
click at [394, 583] on div "Transfer Student" at bounding box center [414, 587] width 114 height 9
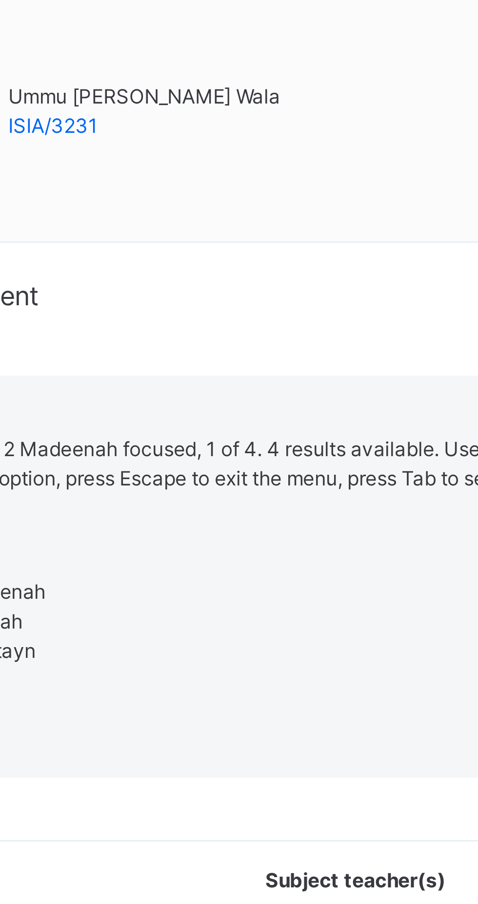
click at [222, 785] on div "NURSERY 2 Madeenah" at bounding box center [297, 789] width 361 height 9
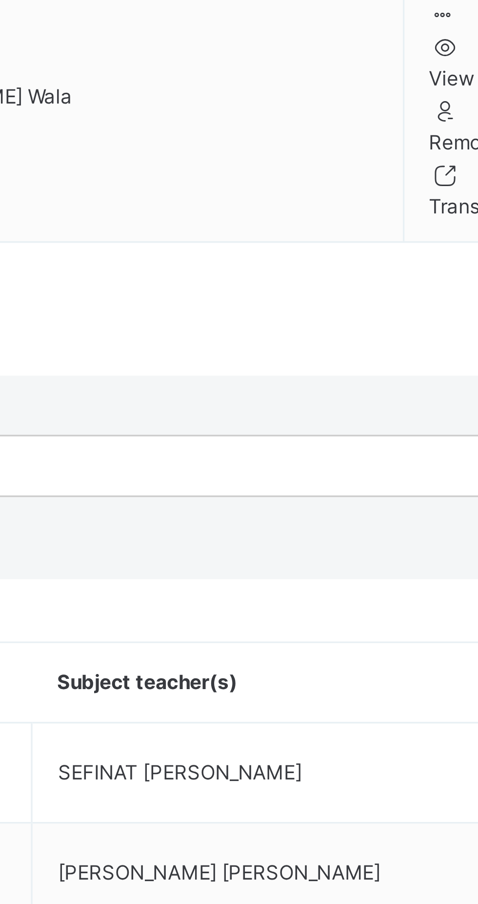
click at [147, 773] on span "Transfer" at bounding box center [135, 777] width 22 height 9
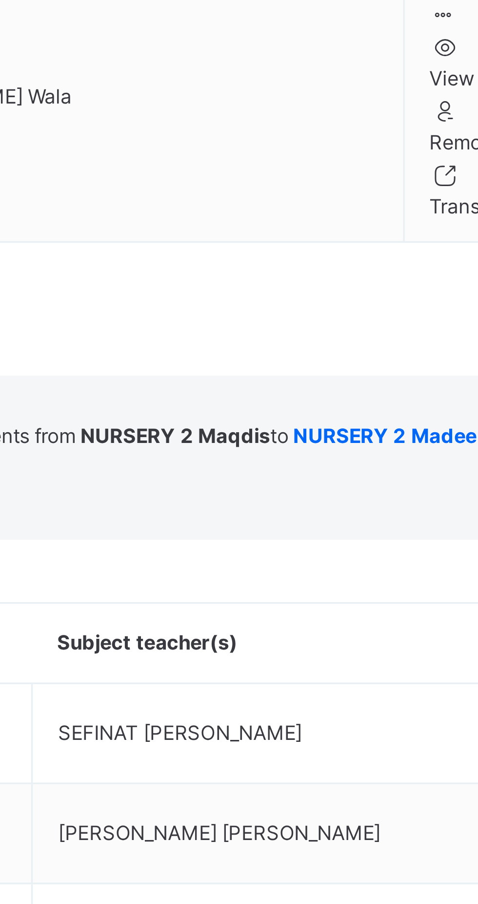
click at [152, 765] on span "Yes, Transfer" at bounding box center [134, 768] width 35 height 7
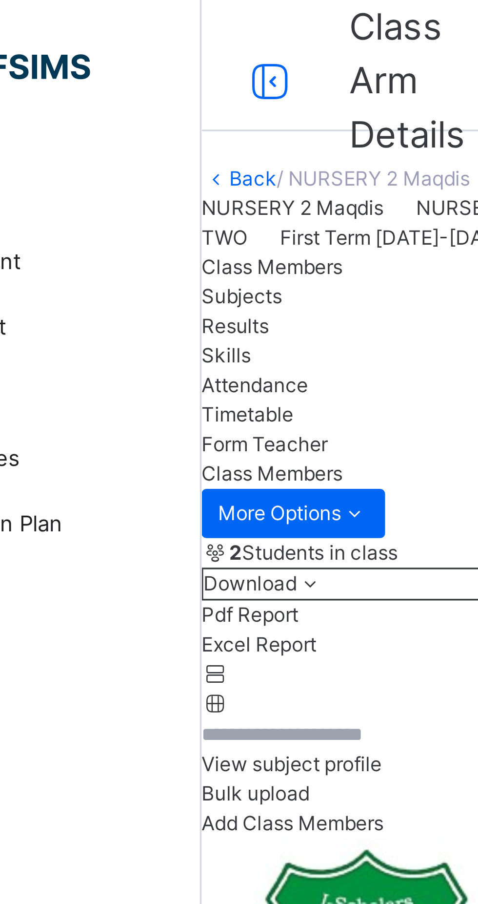
click at [140, 57] on link "Back" at bounding box center [132, 52] width 14 height 7
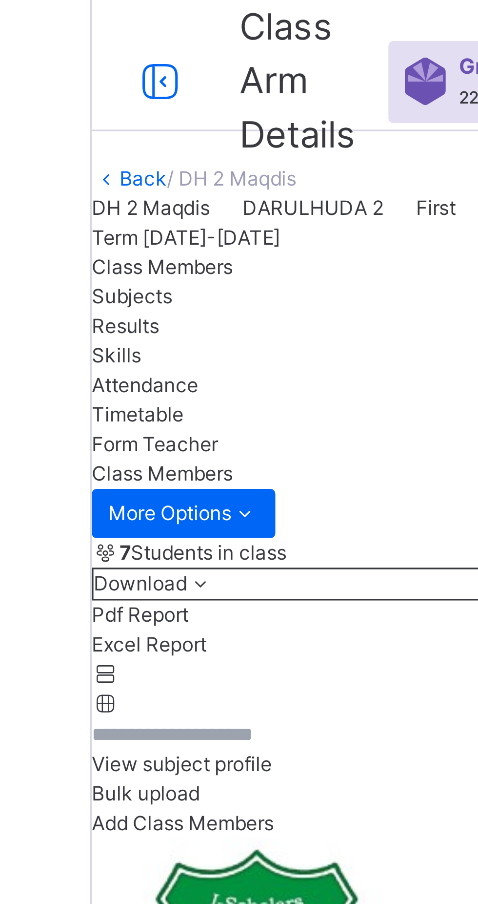
click at [140, 57] on link "Back" at bounding box center [132, 52] width 14 height 7
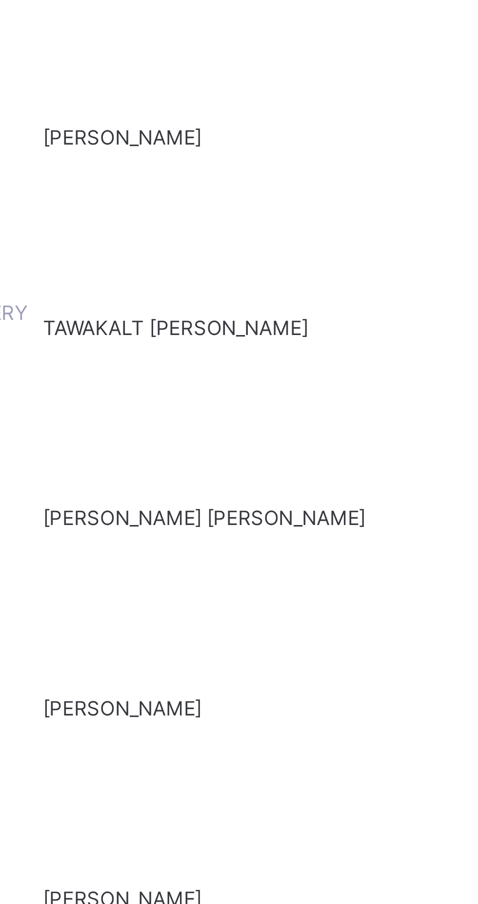
click at [358, 63] on p "Due to inactivity you would be logged out to the system in the next 15mins , cl…" at bounding box center [298, 45] width 138 height 35
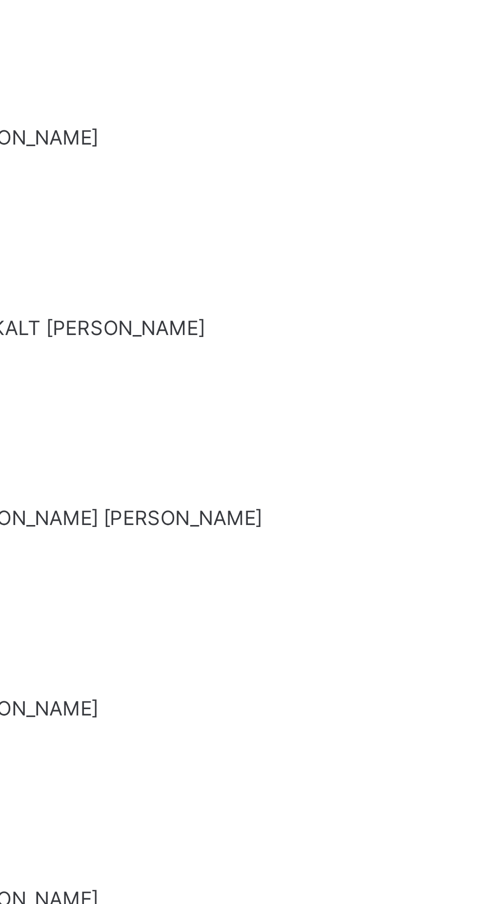
click at [362, 95] on span "Resume" at bounding box center [354, 90] width 22 height 9
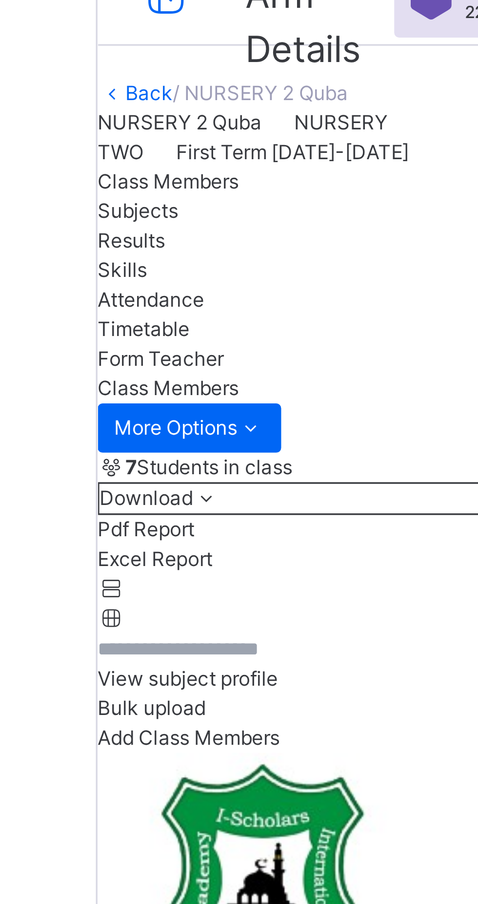
click at [140, 57] on link "Back" at bounding box center [132, 52] width 14 height 7
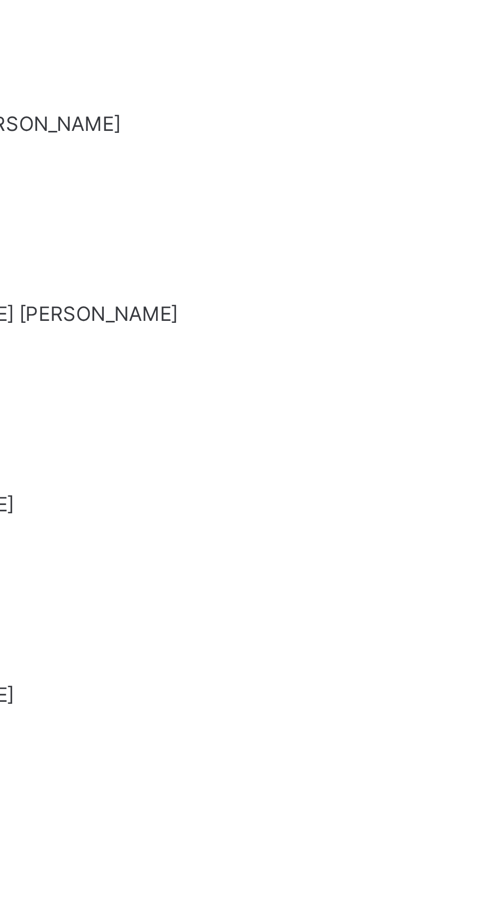
click at [365, 95] on span "Resume" at bounding box center [354, 90] width 22 height 9
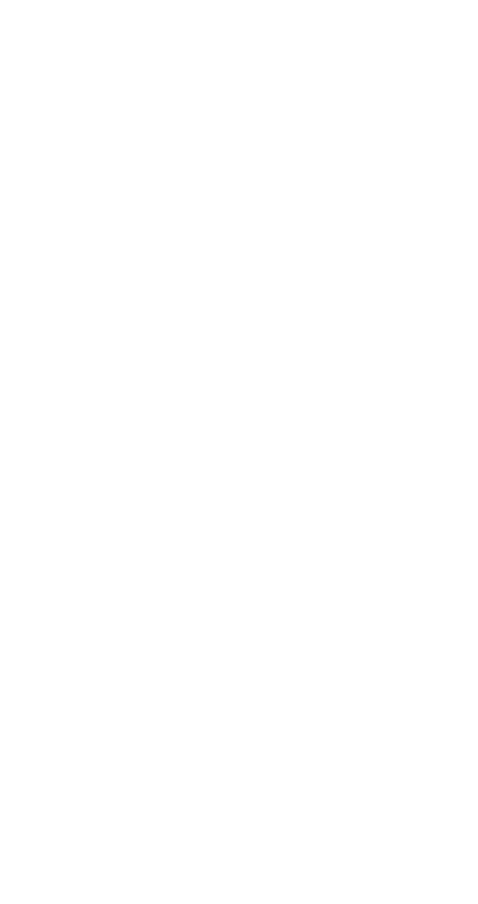
scroll to position [121, 0]
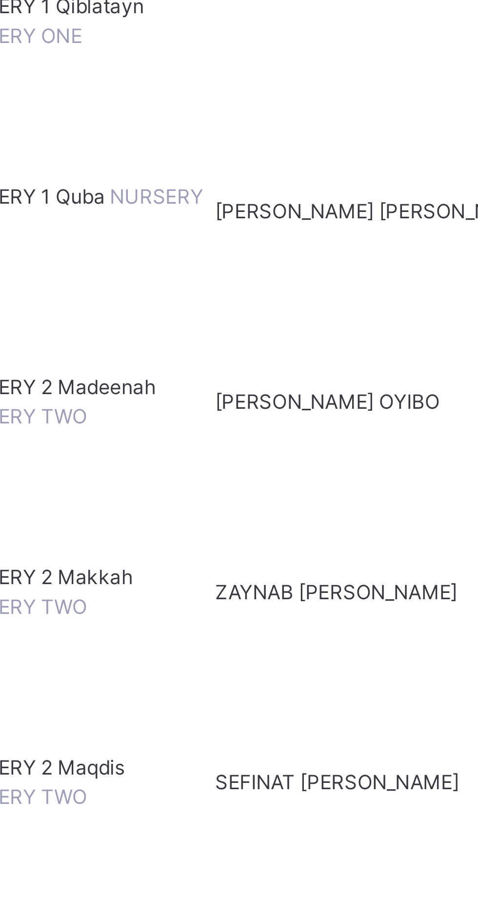
click at [191, 794] on span "NURSERY 2 Qiblatayn" at bounding box center [172, 797] width 61 height 7
